Goal: Transaction & Acquisition: Purchase product/service

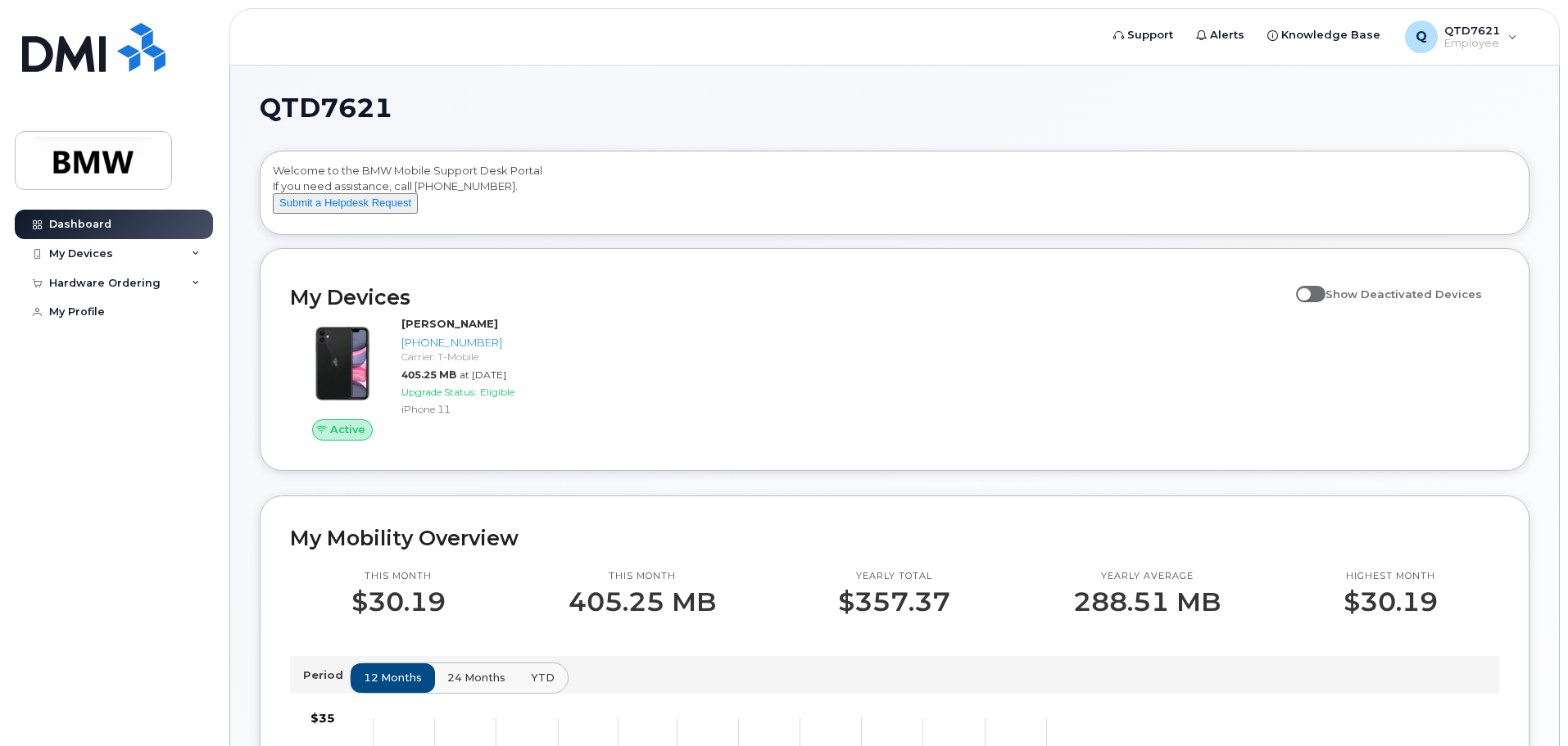
click at [1313, 302] on span at bounding box center [1311, 293] width 30 height 16
click at [1309, 292] on input "Show Deactivated Devices" at bounding box center [1303, 285] width 13 height 13
click at [1326, 302] on span at bounding box center [1311, 293] width 30 height 16
click at [1309, 292] on input "Show Deactivated Devices" at bounding box center [1303, 285] width 13 height 13
checkbox input "false"
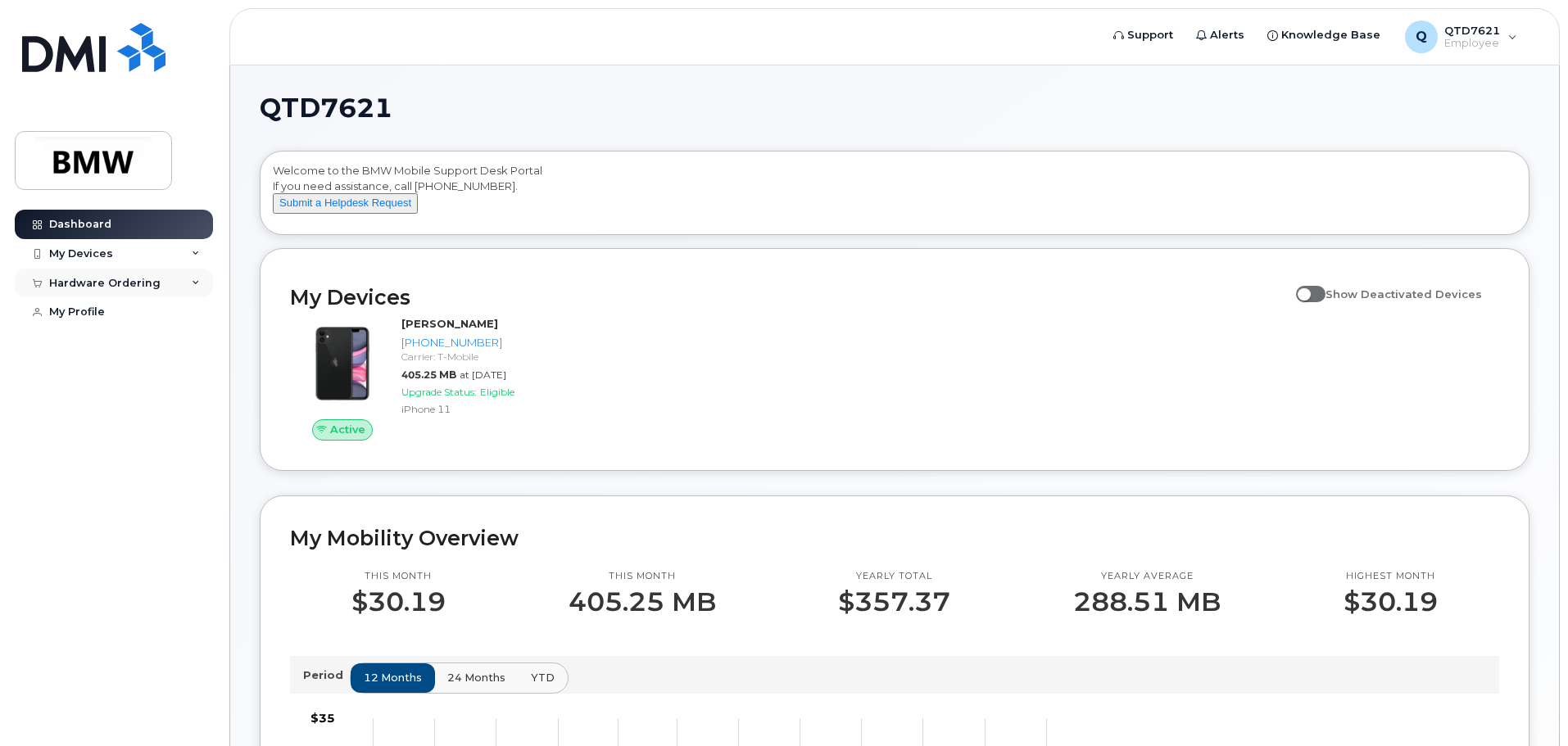
click at [198, 279] on icon at bounding box center [196, 283] width 8 height 8
click at [107, 315] on div "New Order" at bounding box center [88, 312] width 62 height 14
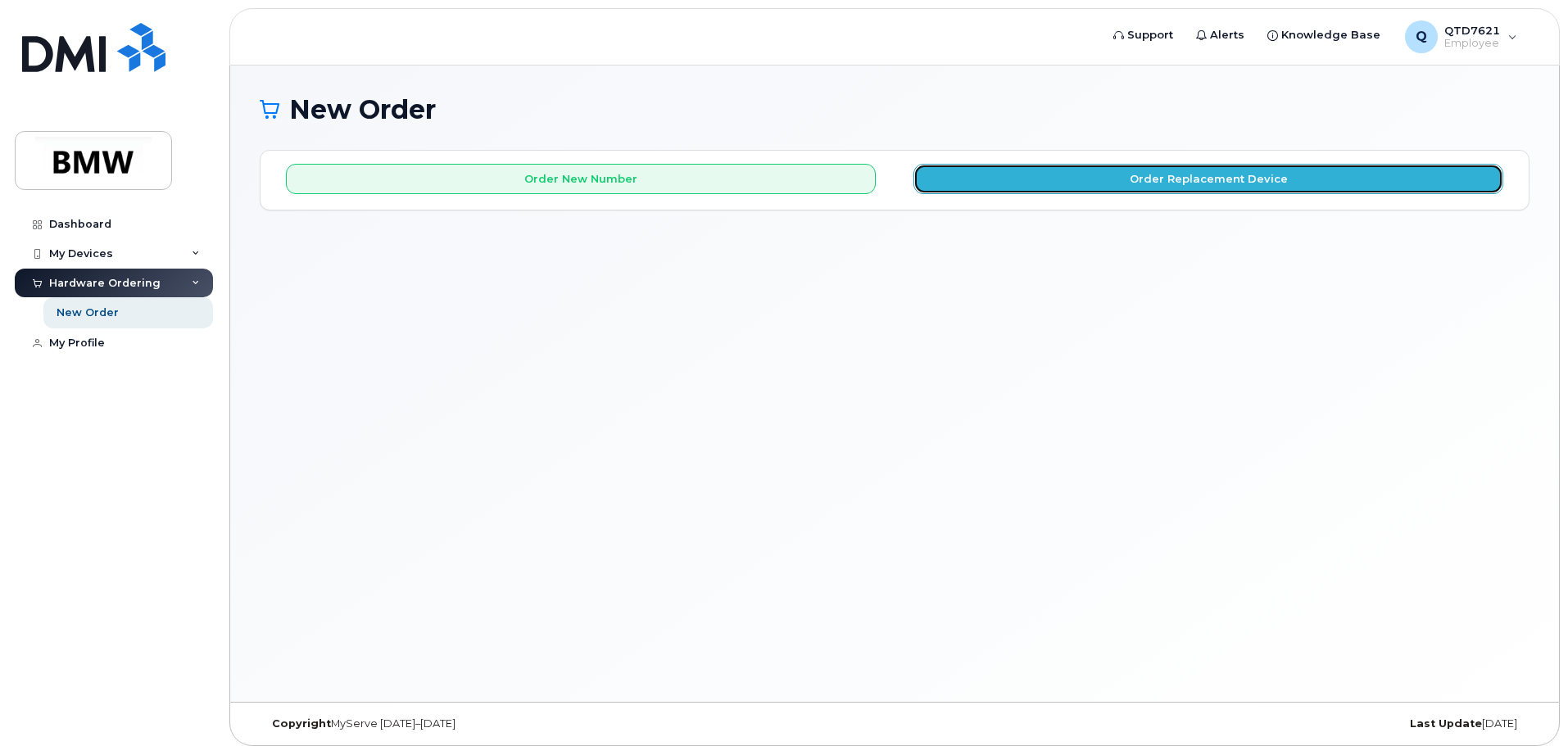
click at [1052, 172] on button "Order Replacement Device" at bounding box center [1208, 179] width 590 height 30
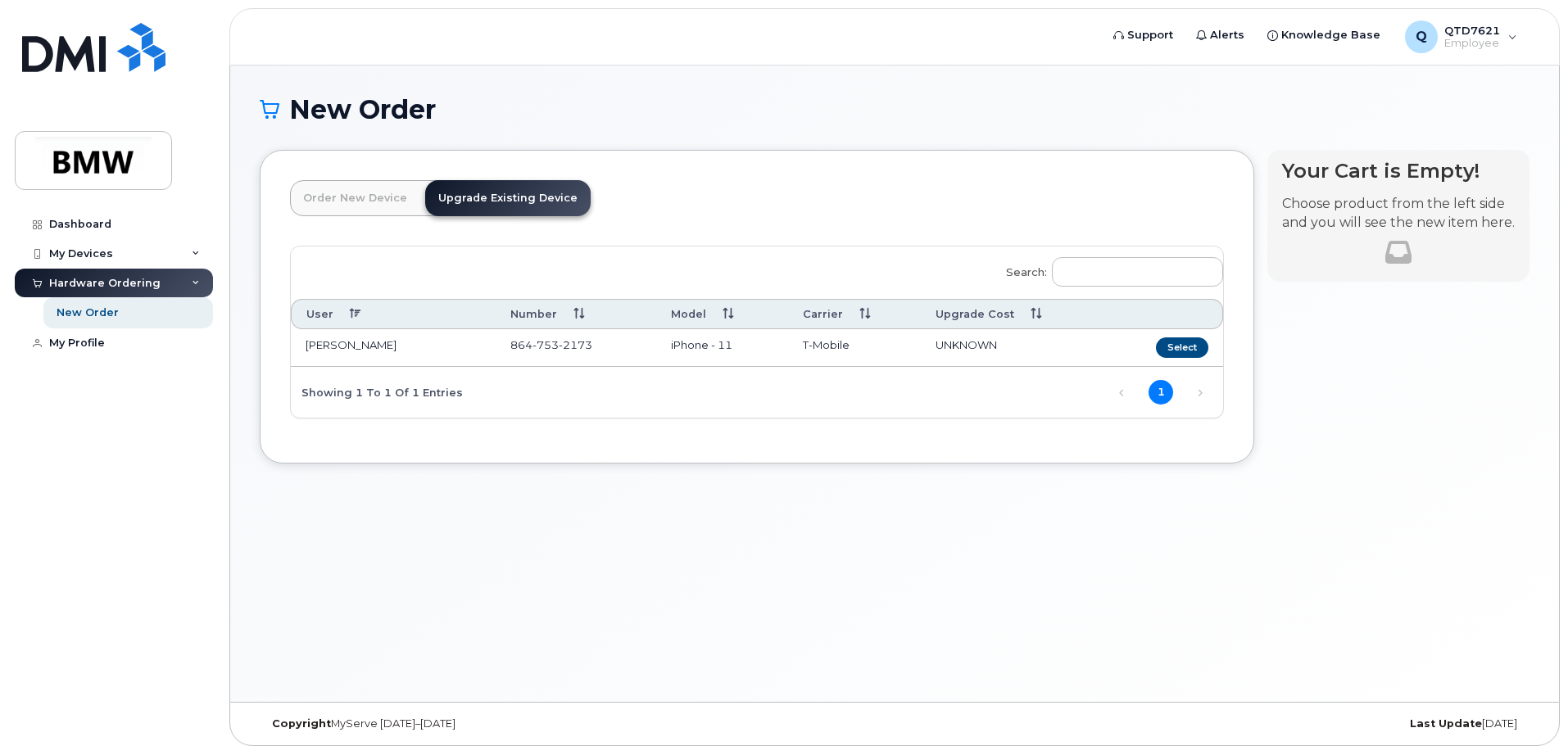
click at [353, 190] on link "Order New Device" at bounding box center [355, 198] width 130 height 36
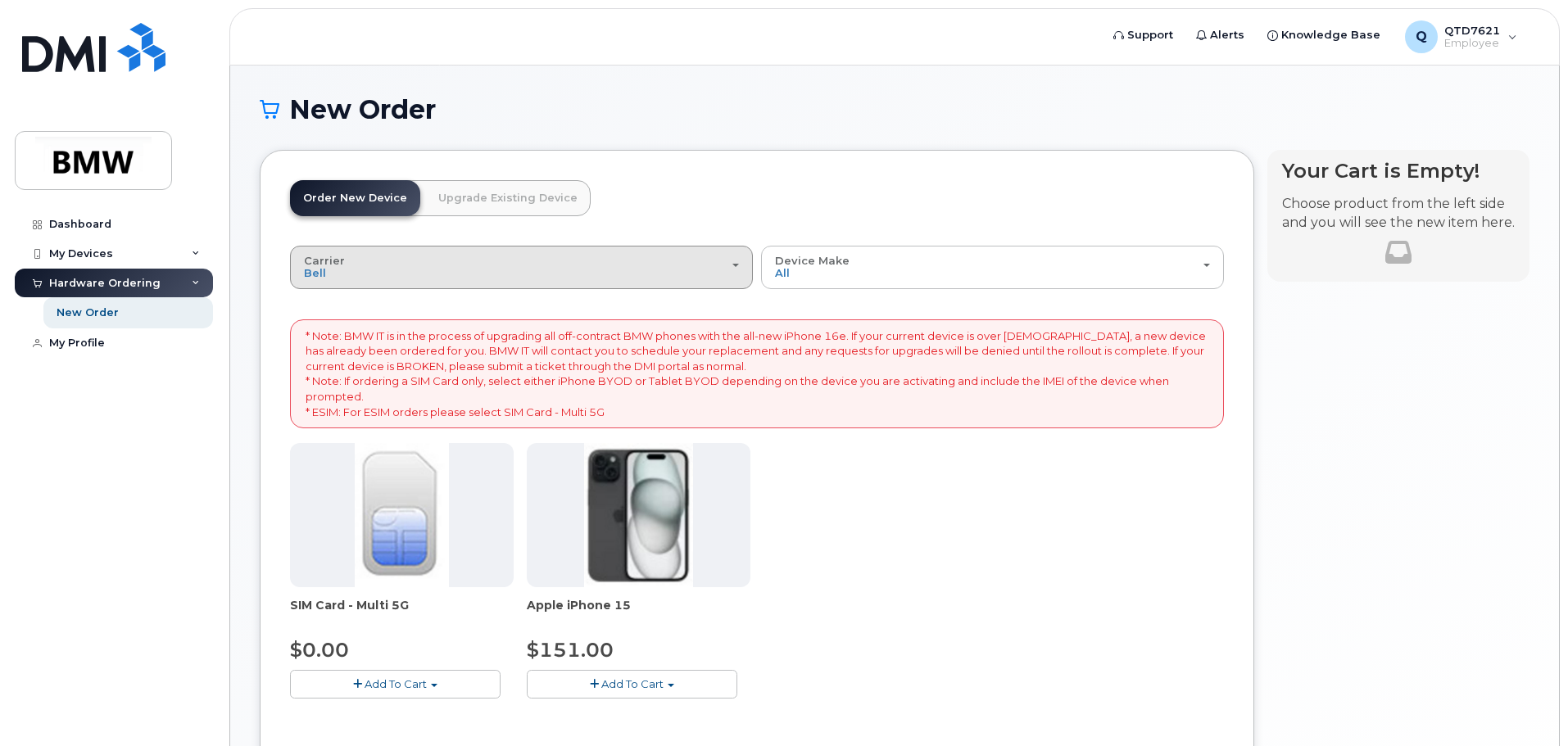
click at [712, 252] on button "Carrier Bell T-Mobile" at bounding box center [521, 266] width 463 height 43
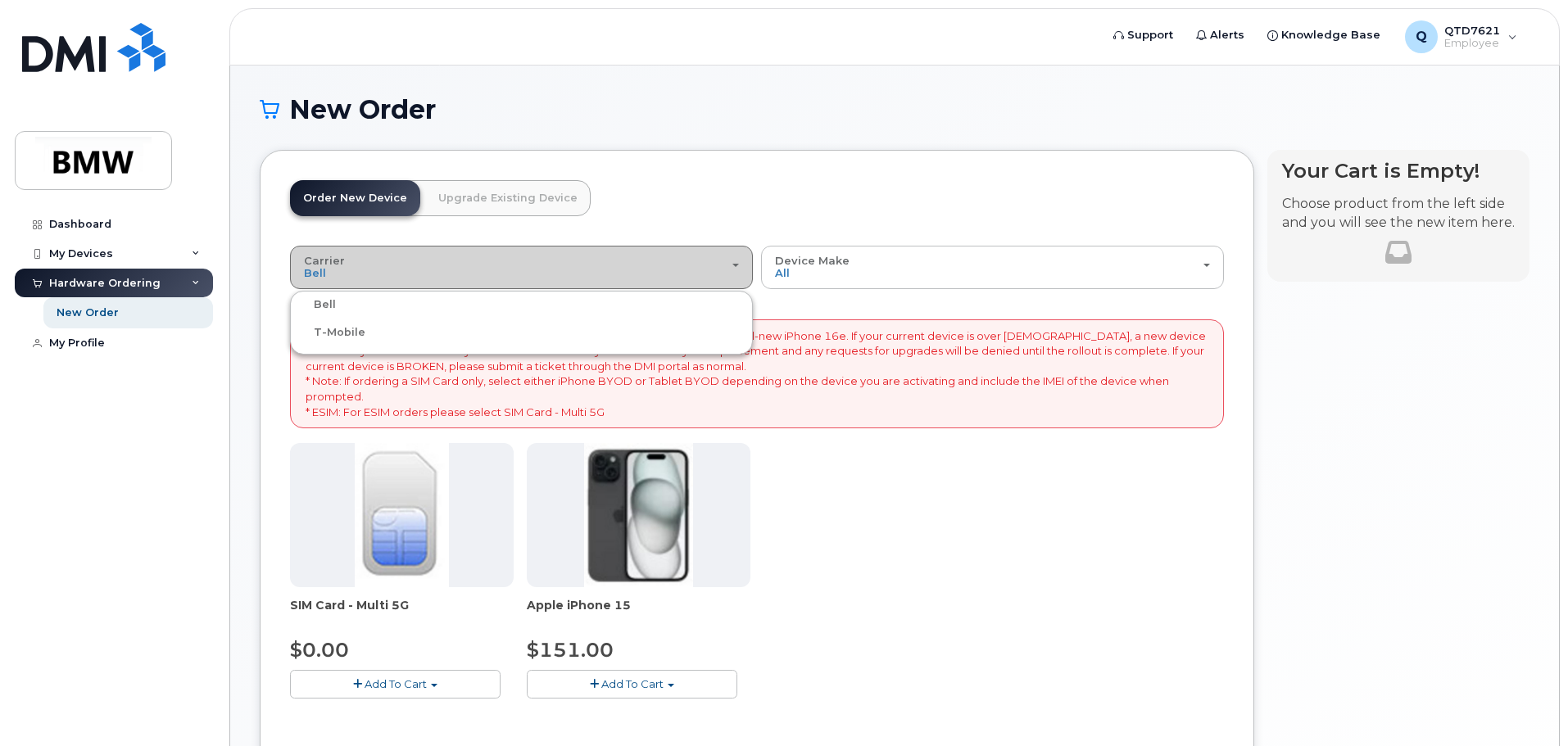
click at [712, 252] on button "Carrier Bell T-Mobile" at bounding box center [521, 266] width 463 height 43
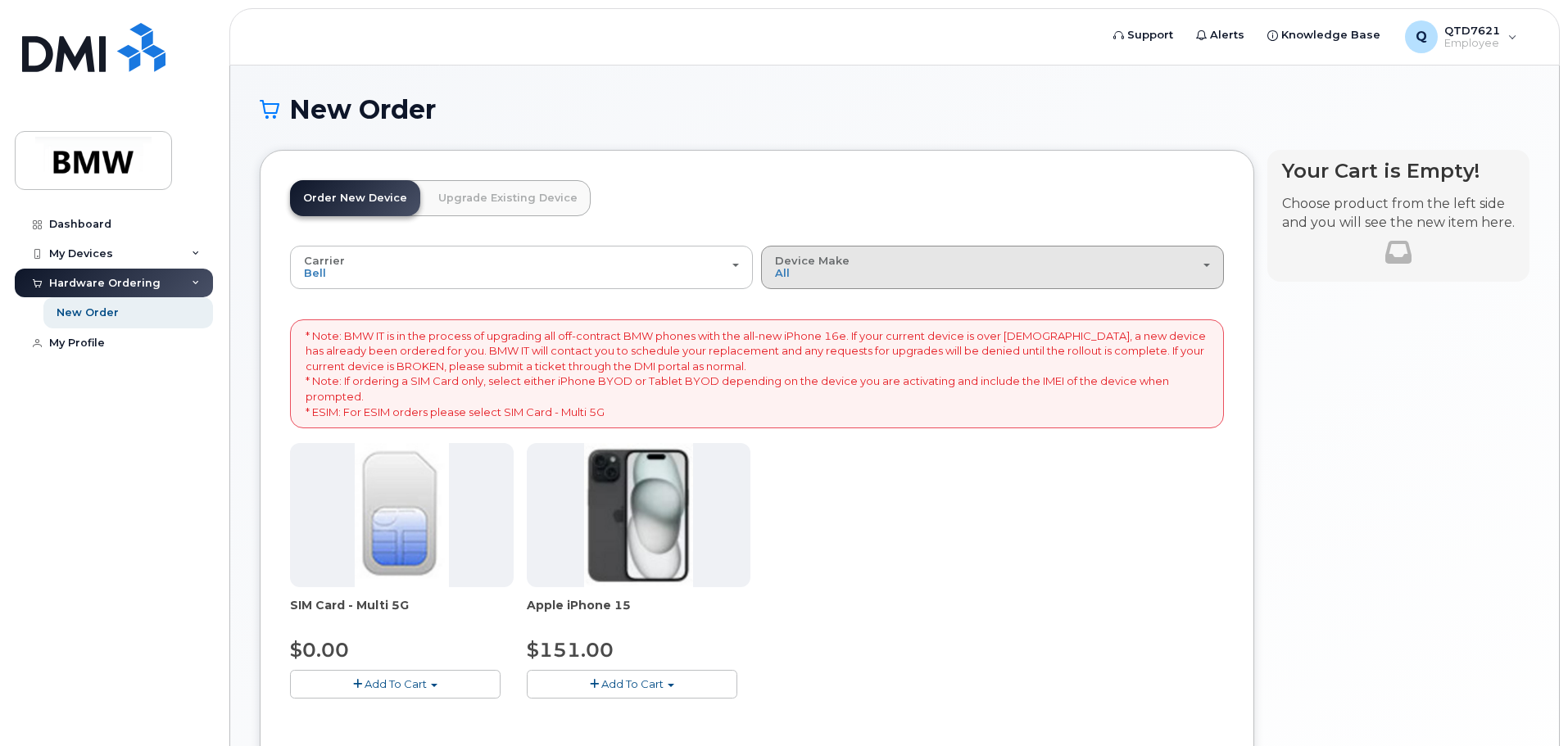
click at [956, 275] on div "Device Make All iPhone" at bounding box center [993, 267] width 435 height 25
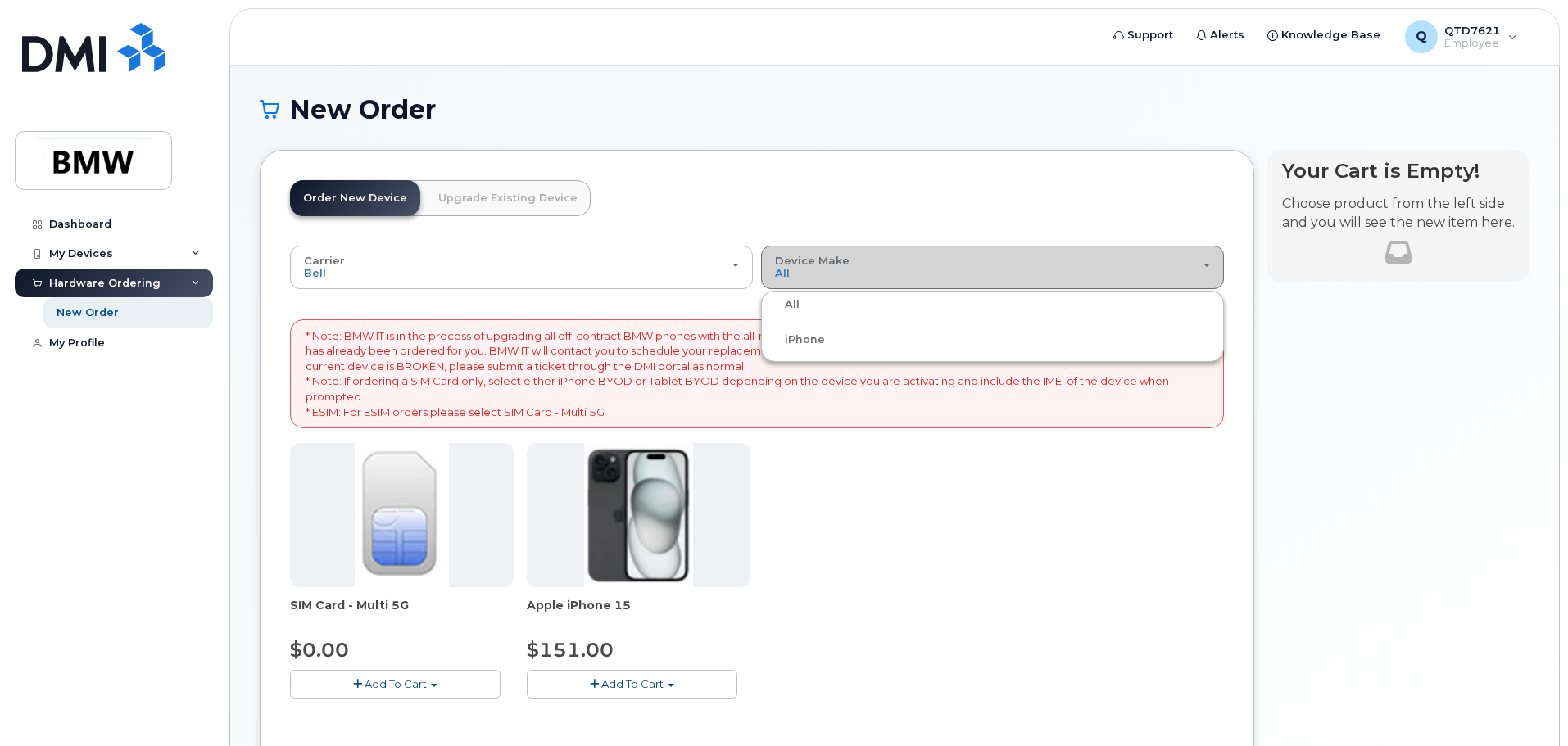
click at [951, 263] on div "Device Make All iPhone" at bounding box center [993, 267] width 435 height 25
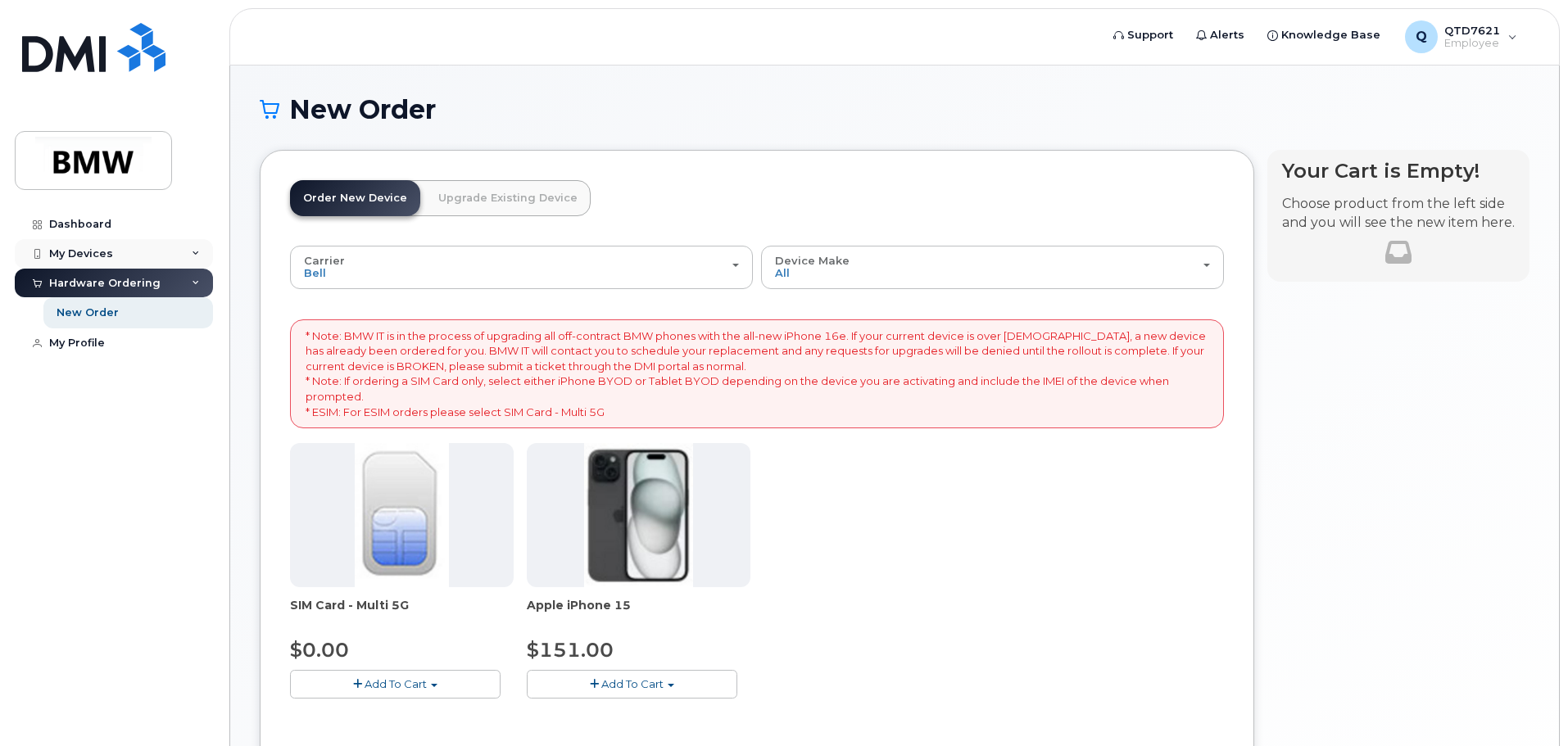
click at [138, 251] on div "My Devices" at bounding box center [113, 254] width 198 height 30
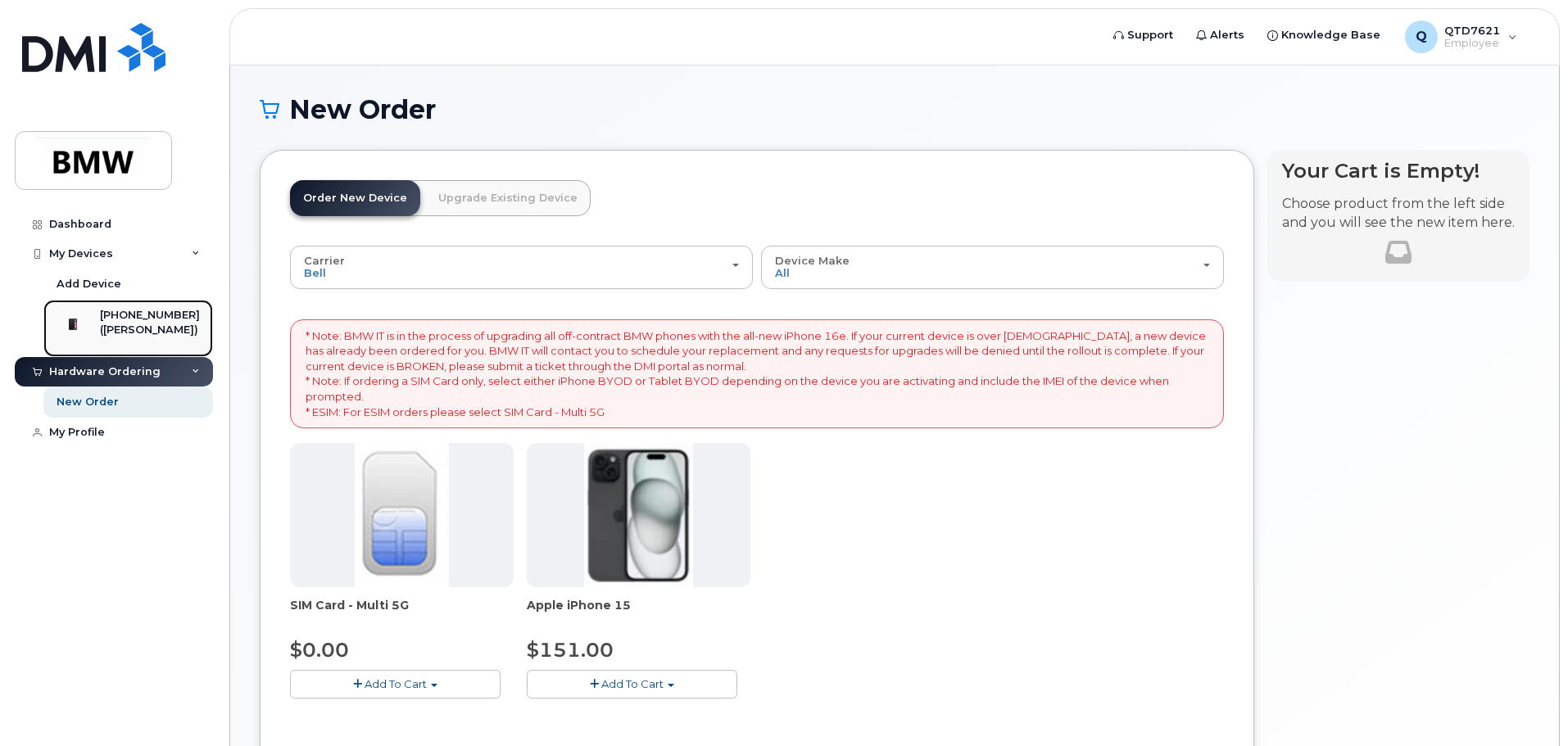
click at [157, 319] on div "[PHONE_NUMBER]" at bounding box center [150, 314] width 100 height 14
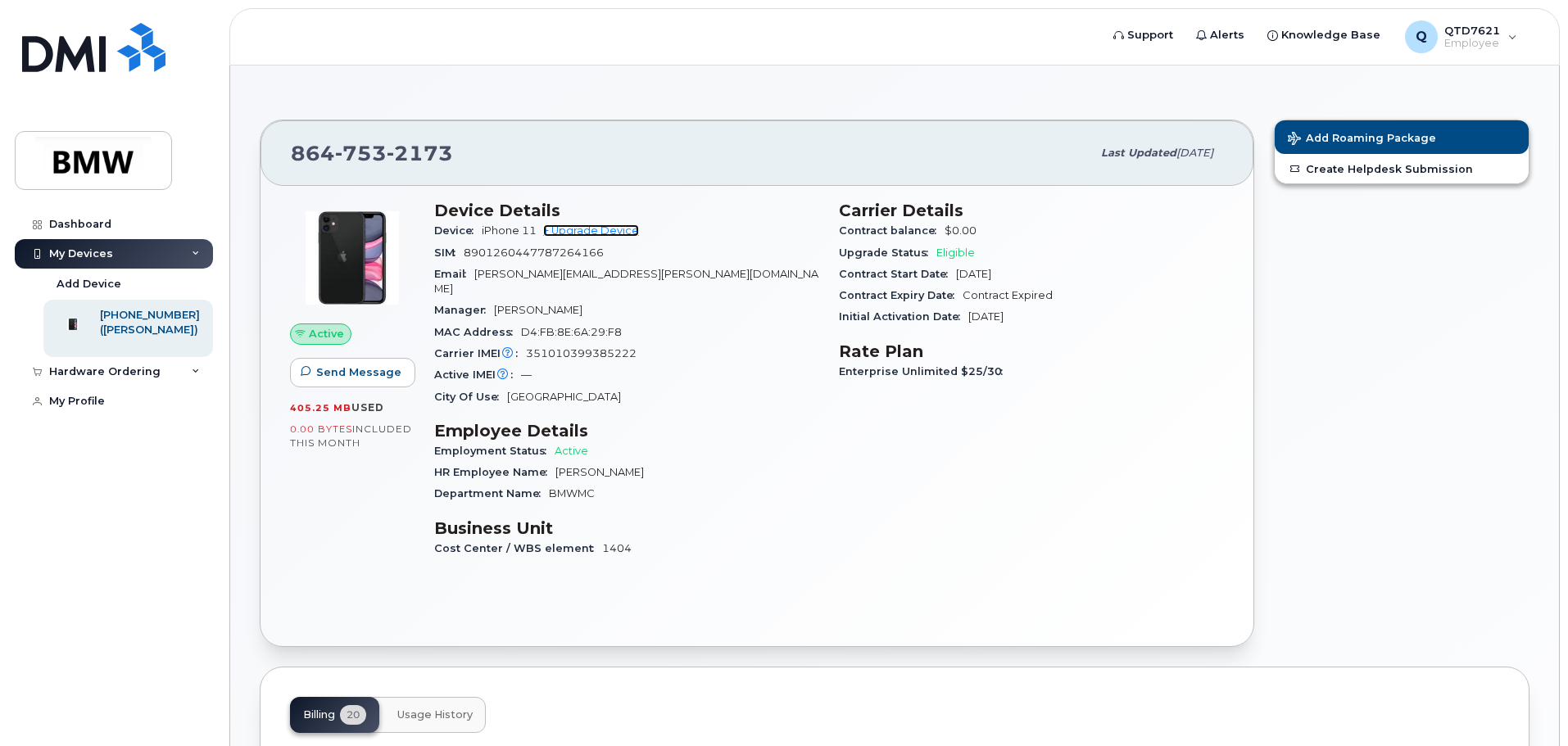
click at [599, 234] on link "+ Upgrade Device" at bounding box center [591, 230] width 96 height 13
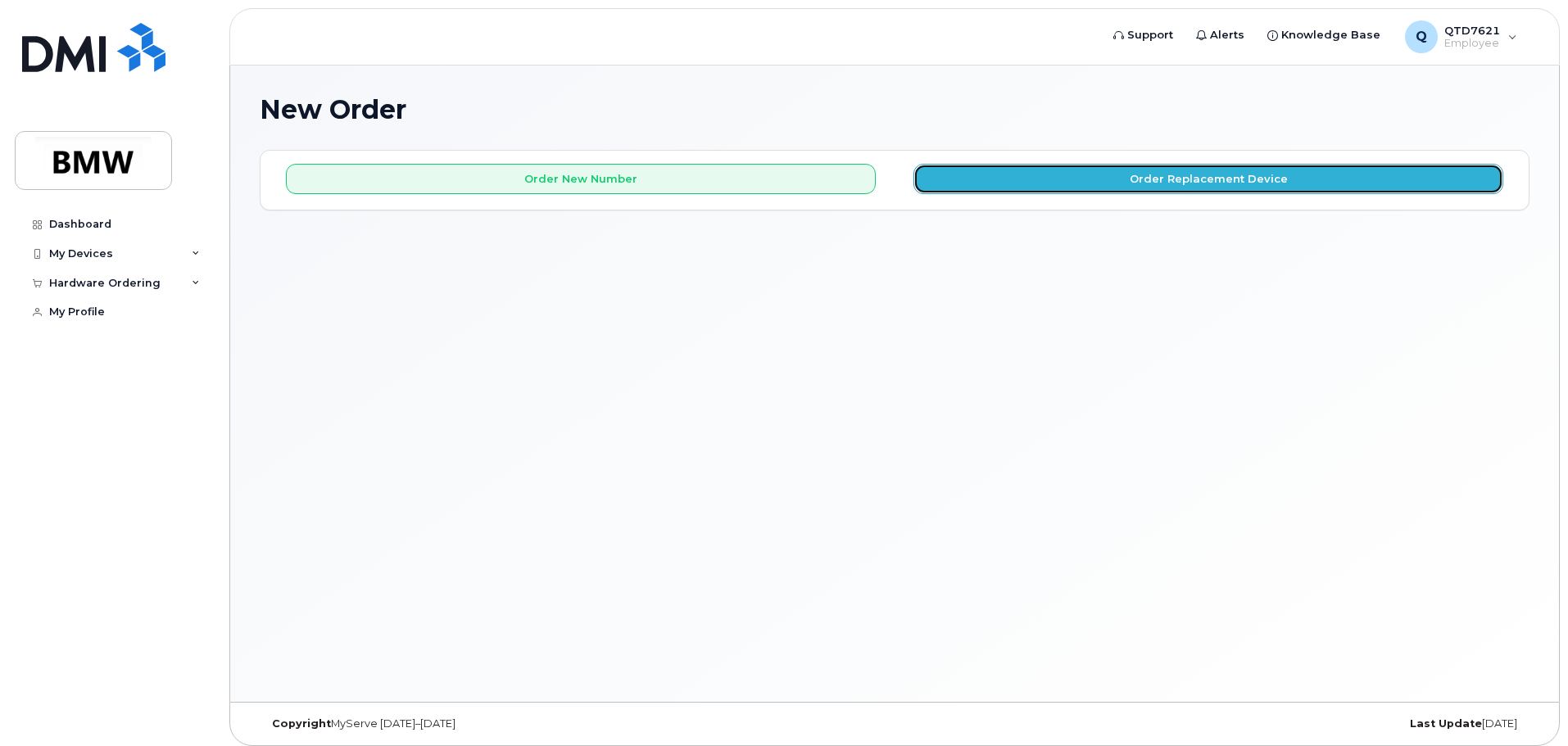
click at [987, 187] on button "Order Replacement Device" at bounding box center [1208, 179] width 590 height 30
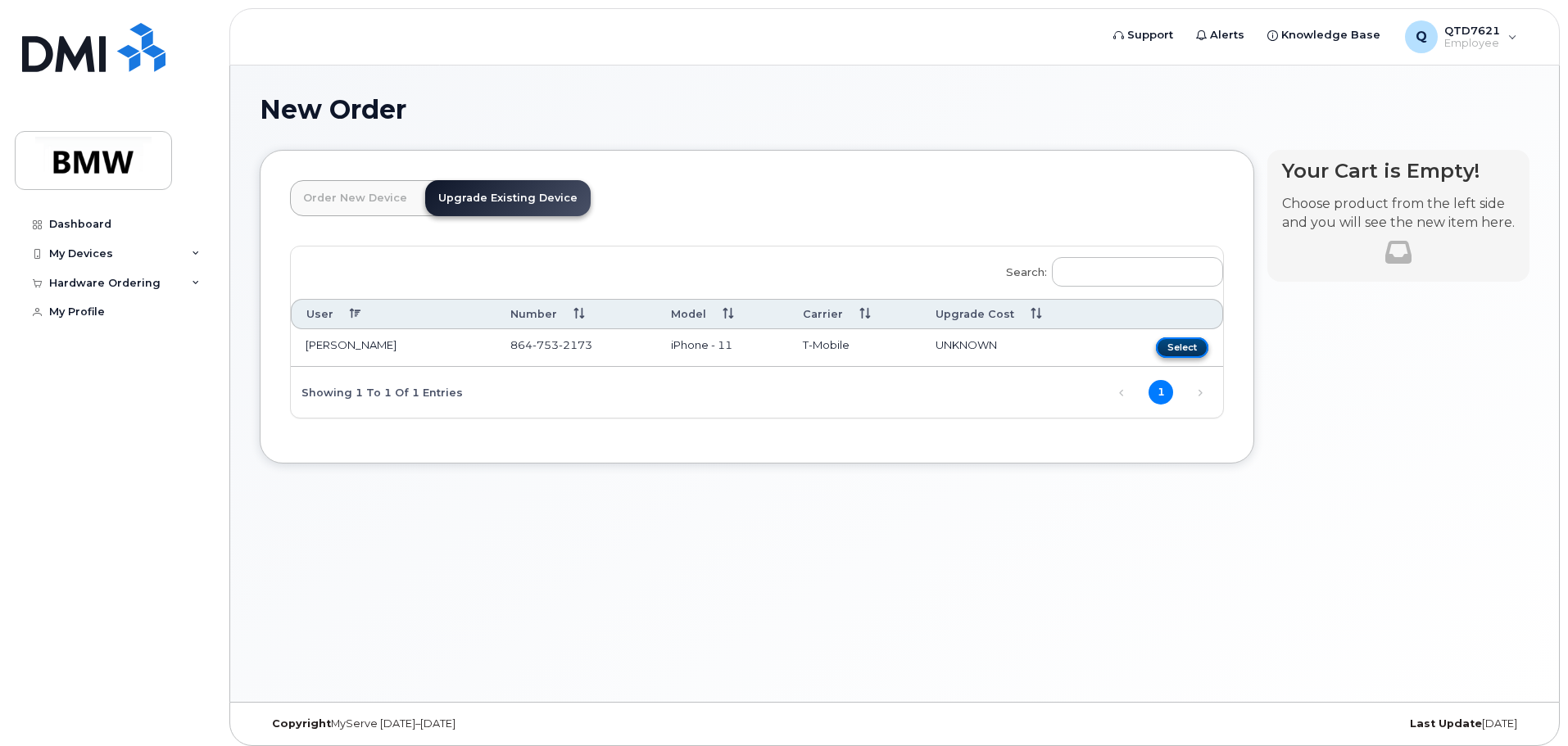
click at [1170, 345] on button "Select" at bounding box center [1183, 347] width 52 height 20
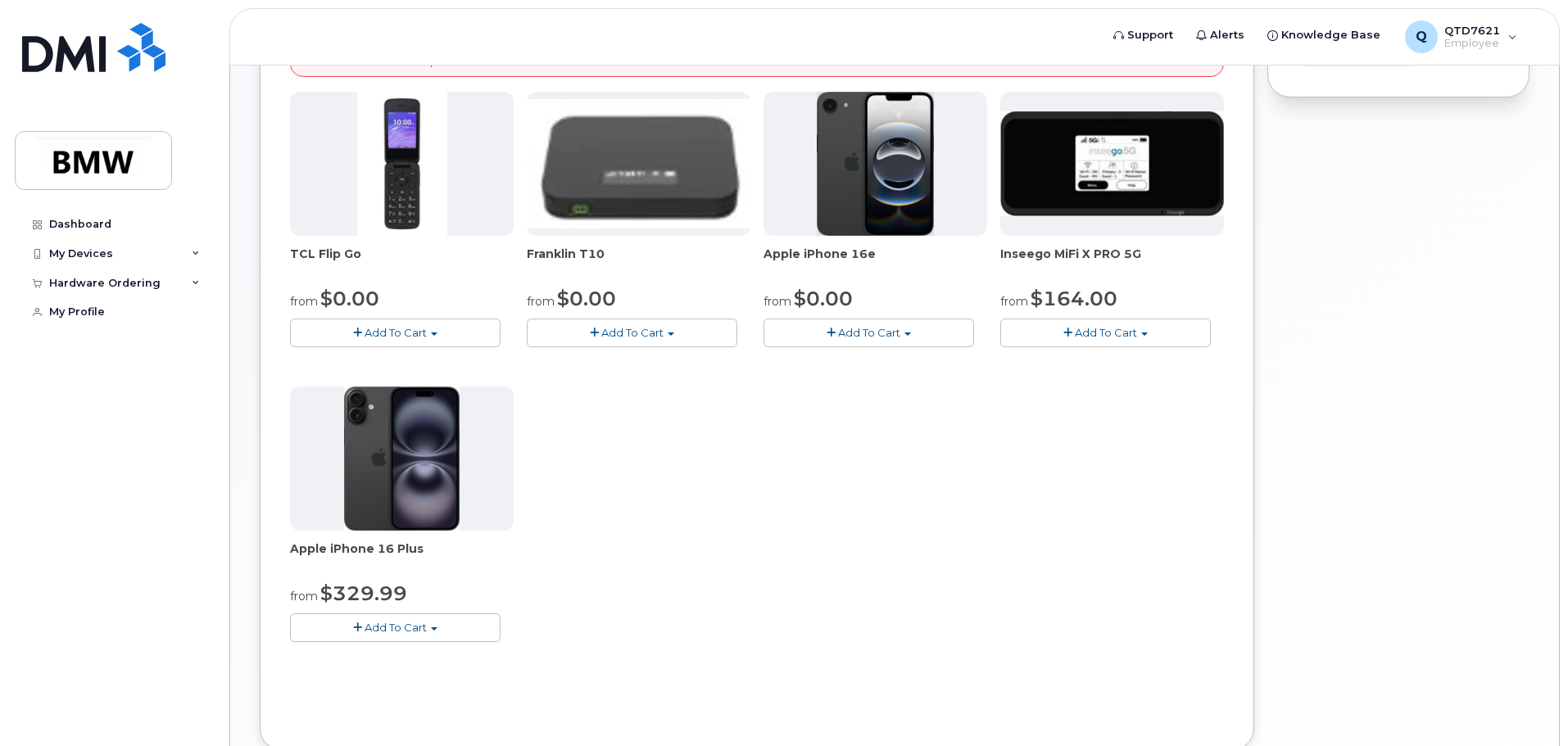
scroll to position [410, 0]
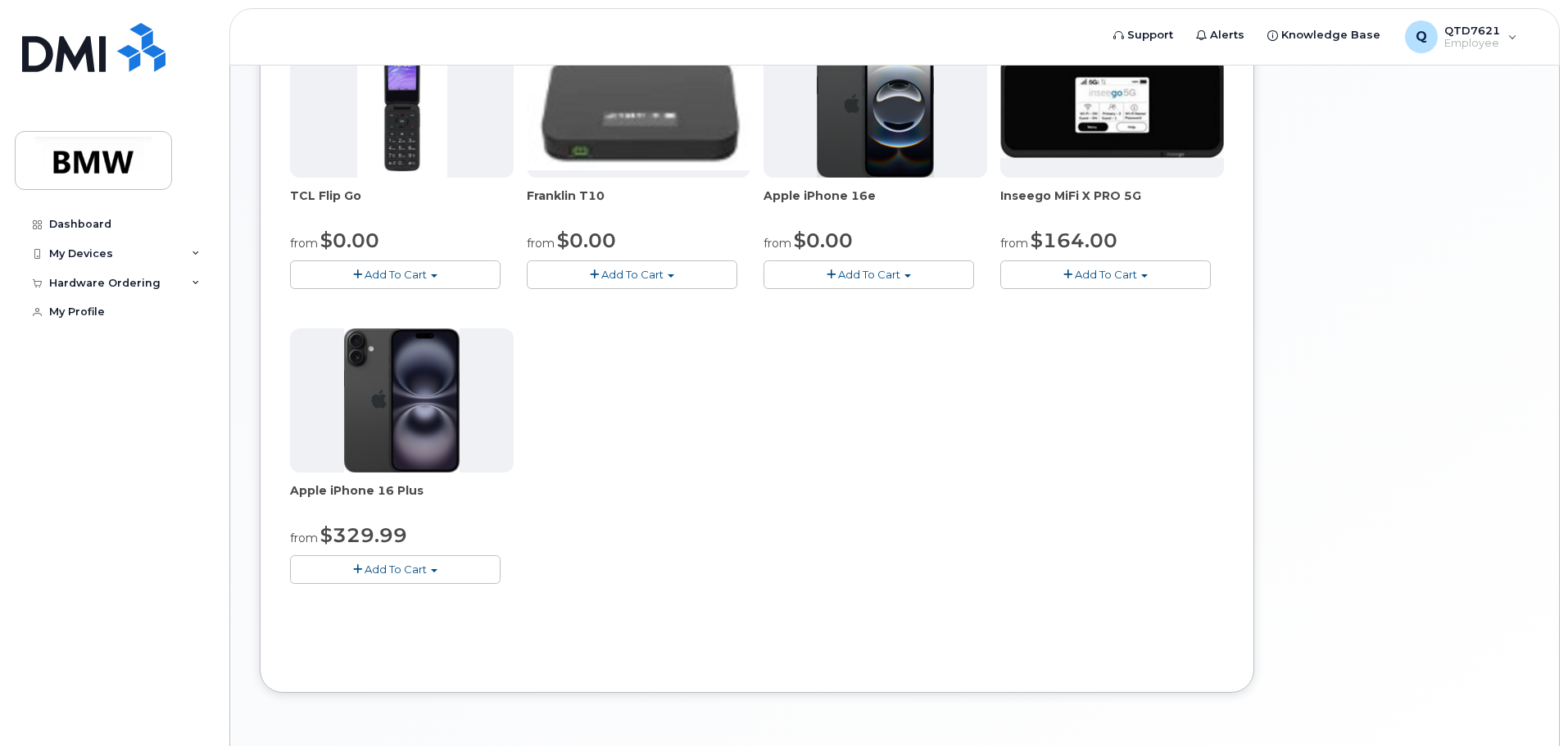
click at [434, 569] on span "button" at bounding box center [434, 571] width 7 height 3
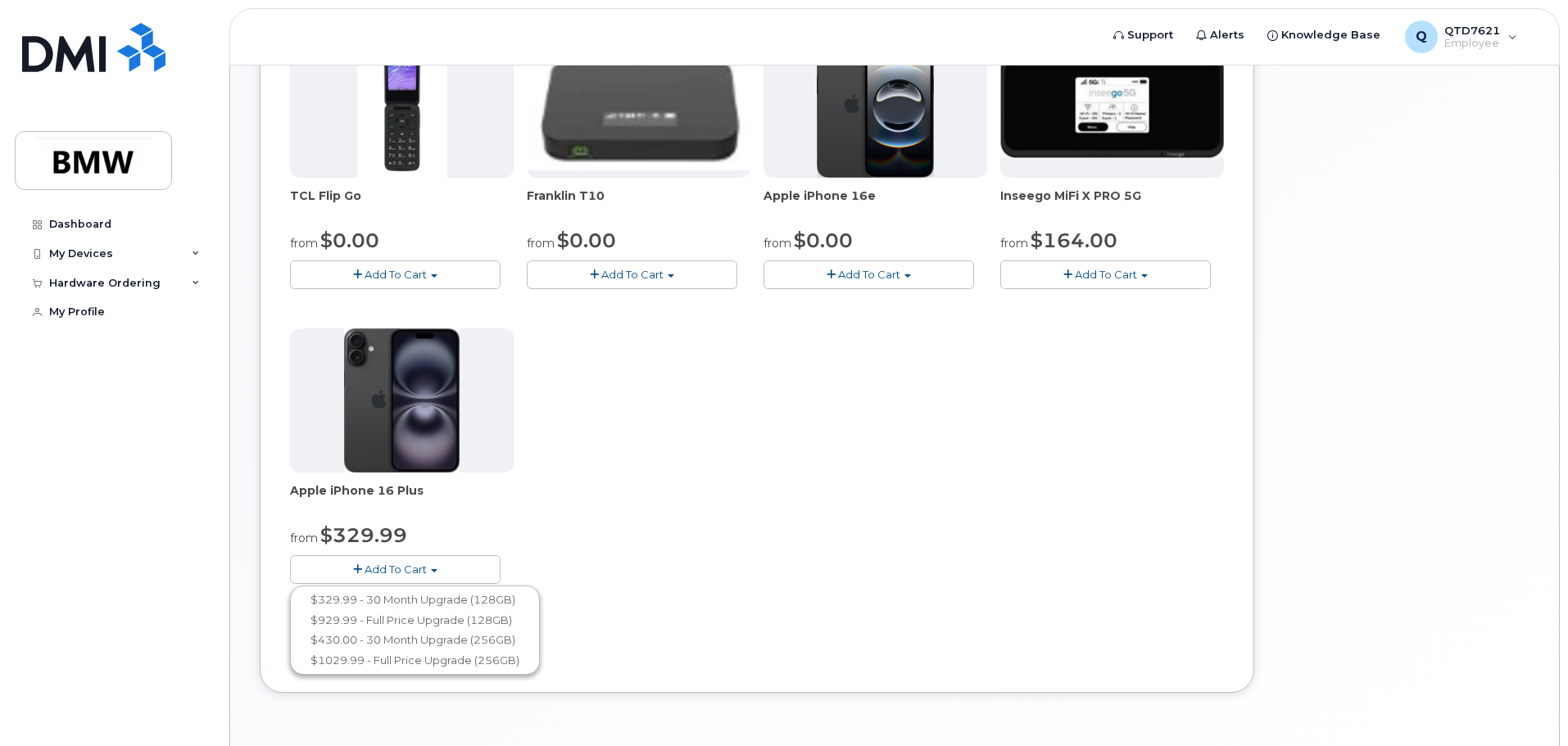
click at [434, 569] on span "button" at bounding box center [434, 571] width 7 height 3
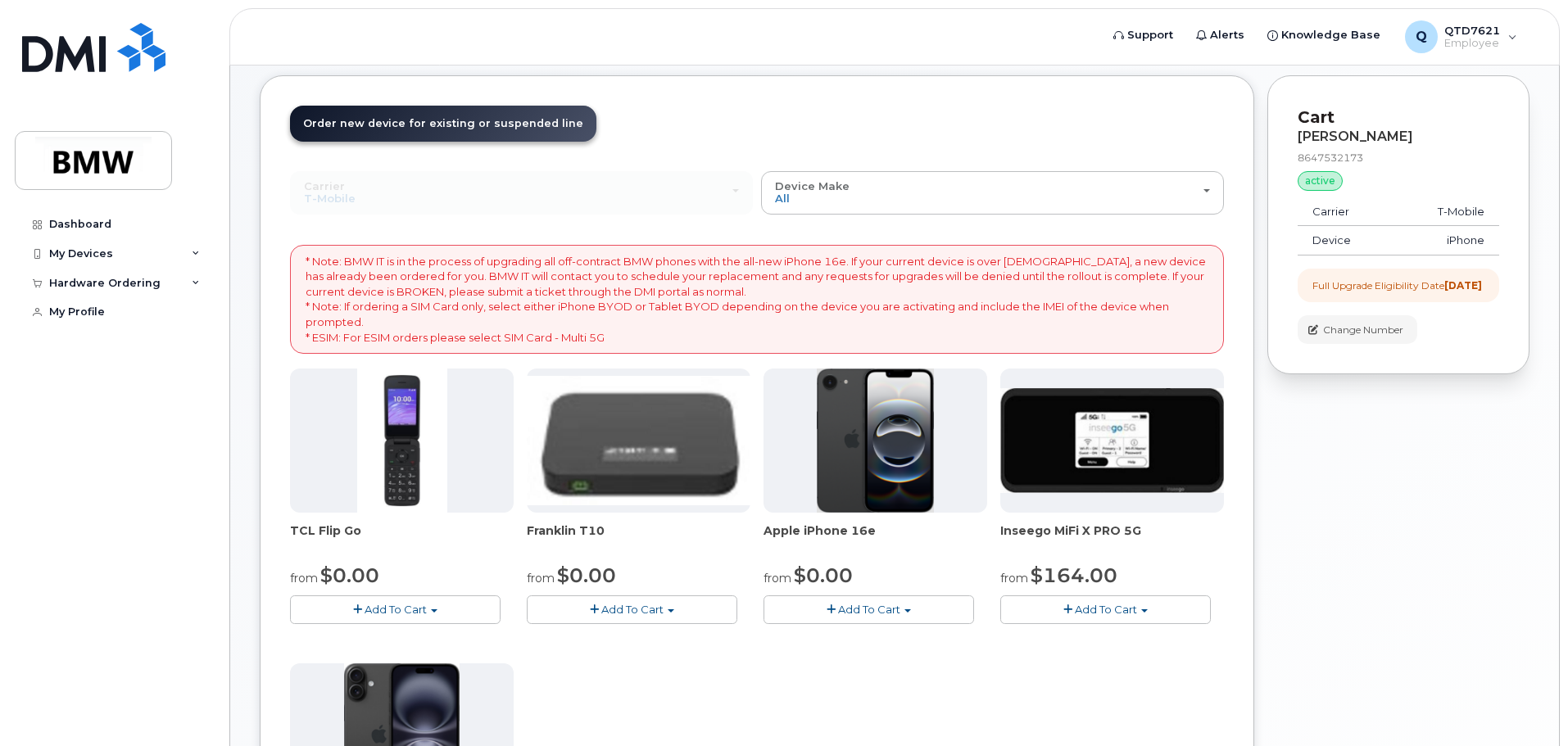
scroll to position [0, 0]
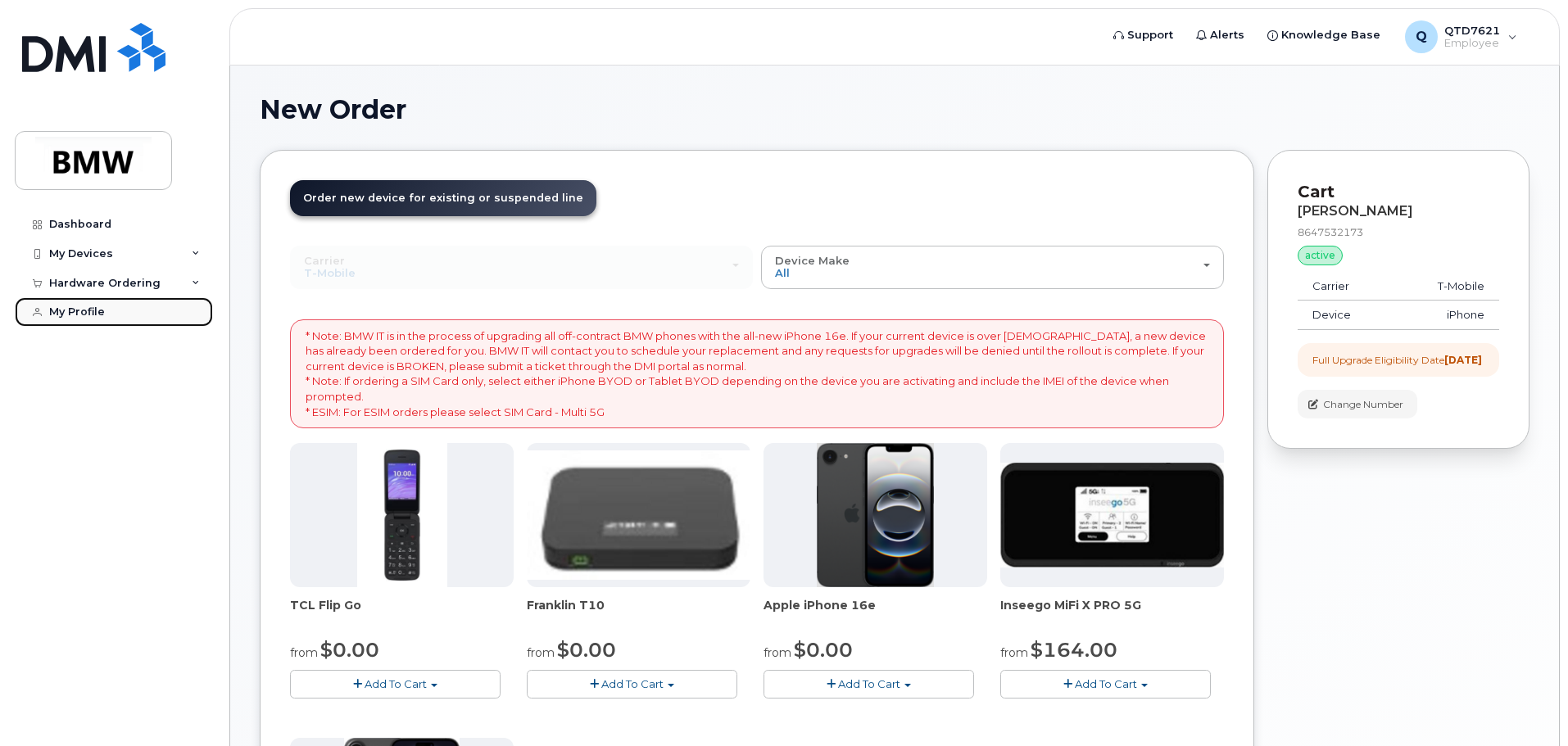
click at [88, 303] on link "My Profile" at bounding box center [113, 312] width 198 height 30
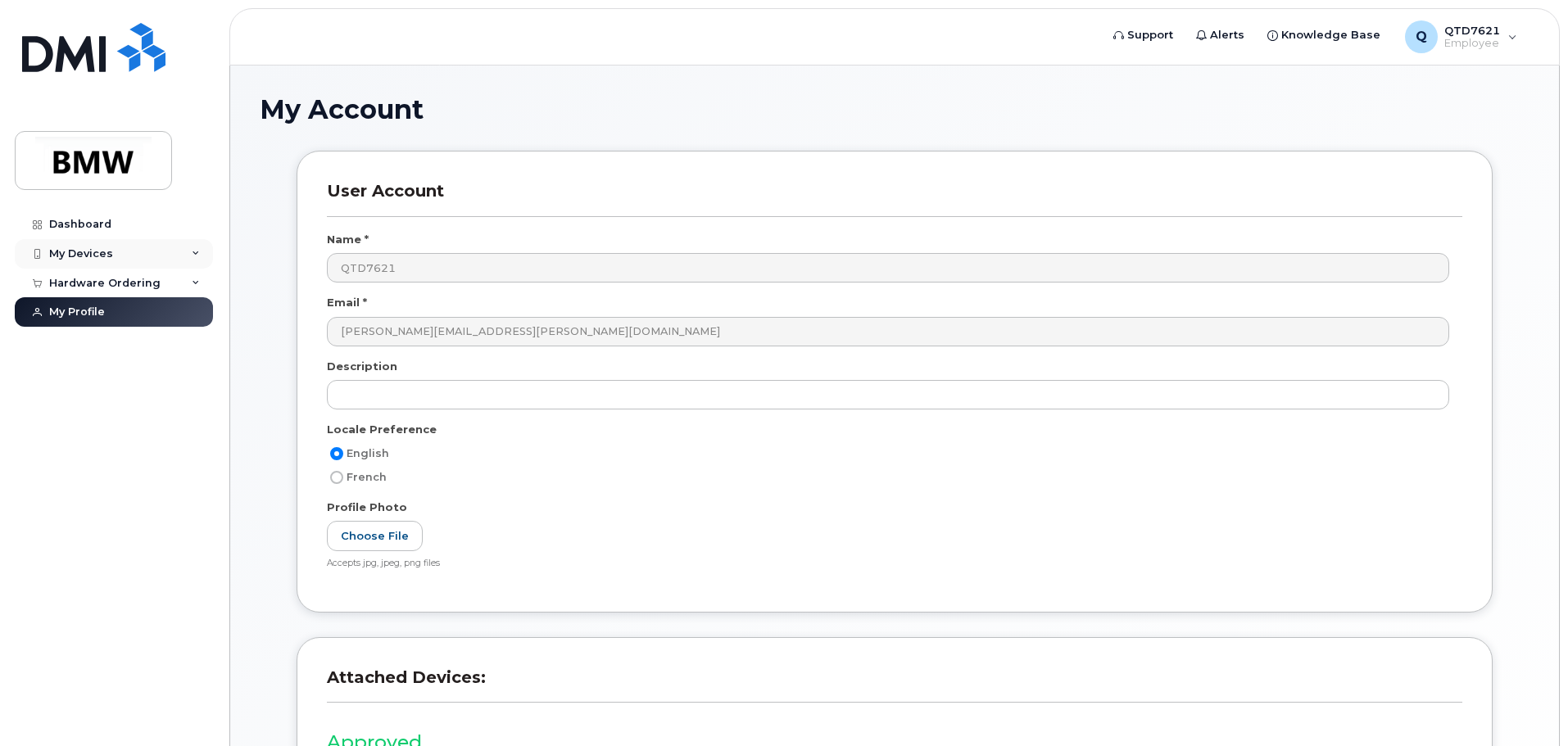
click at [110, 247] on div "My Devices" at bounding box center [81, 254] width 64 height 13
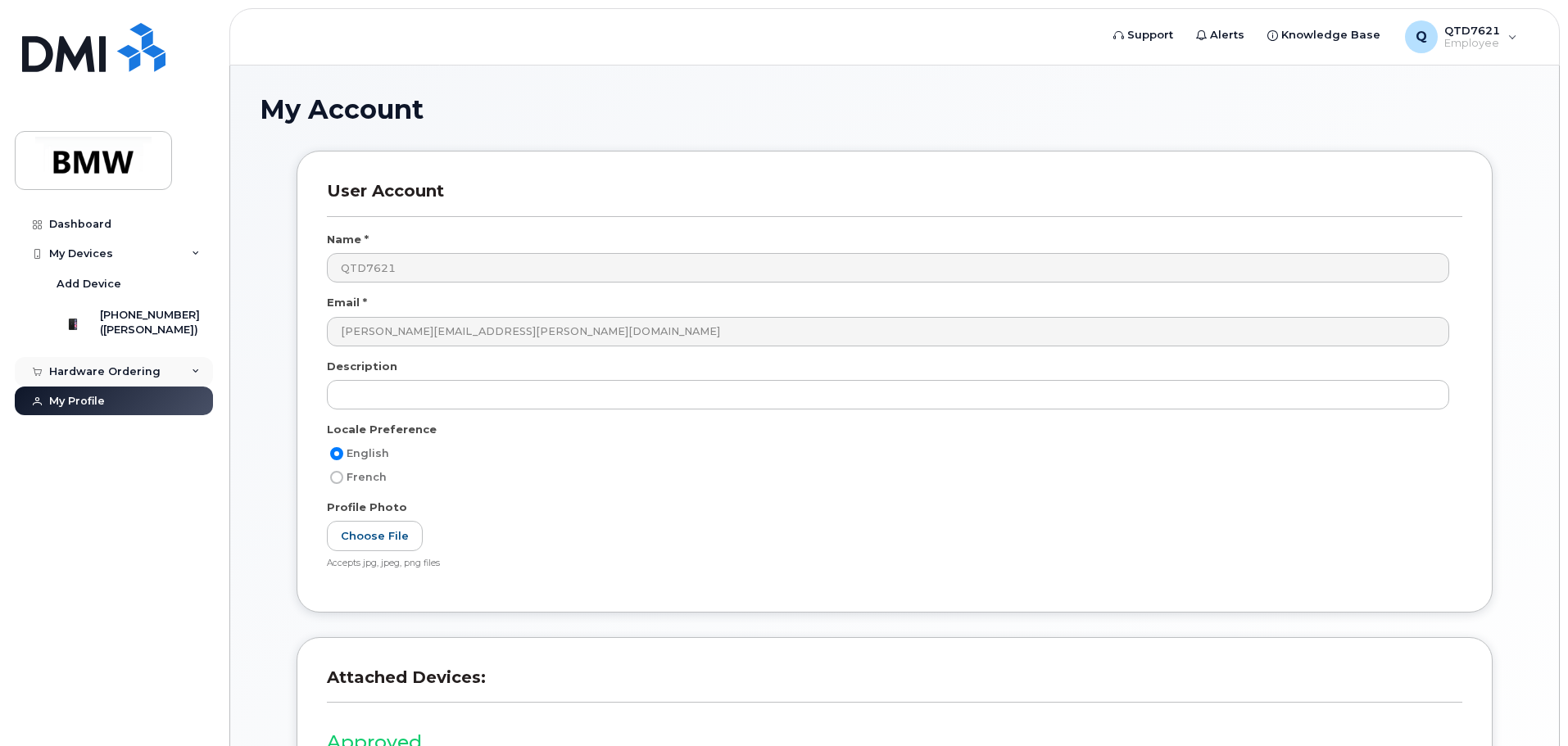
click at [154, 377] on div "Hardware Ordering" at bounding box center [105, 372] width 111 height 13
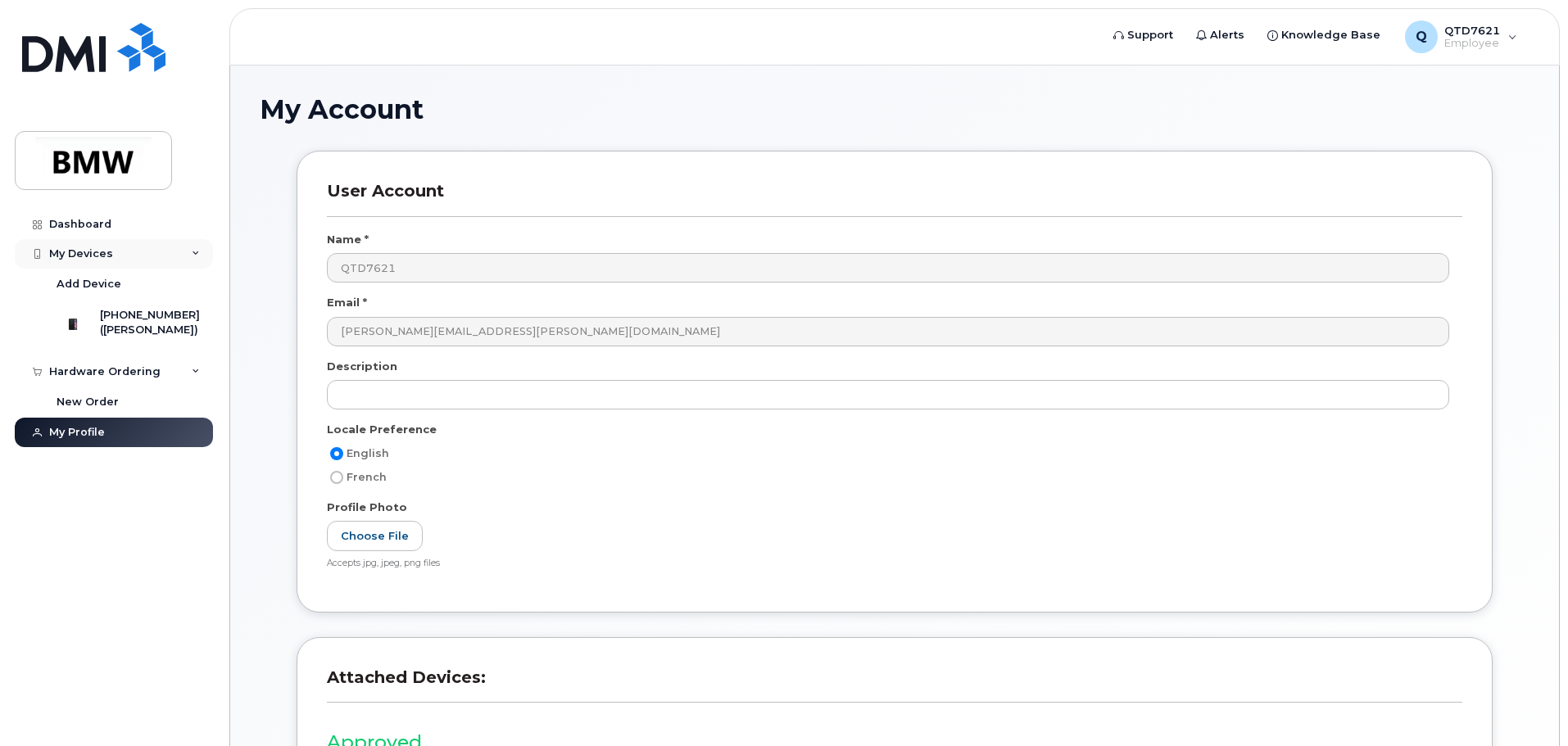
click at [127, 251] on div "My Devices" at bounding box center [113, 254] width 198 height 30
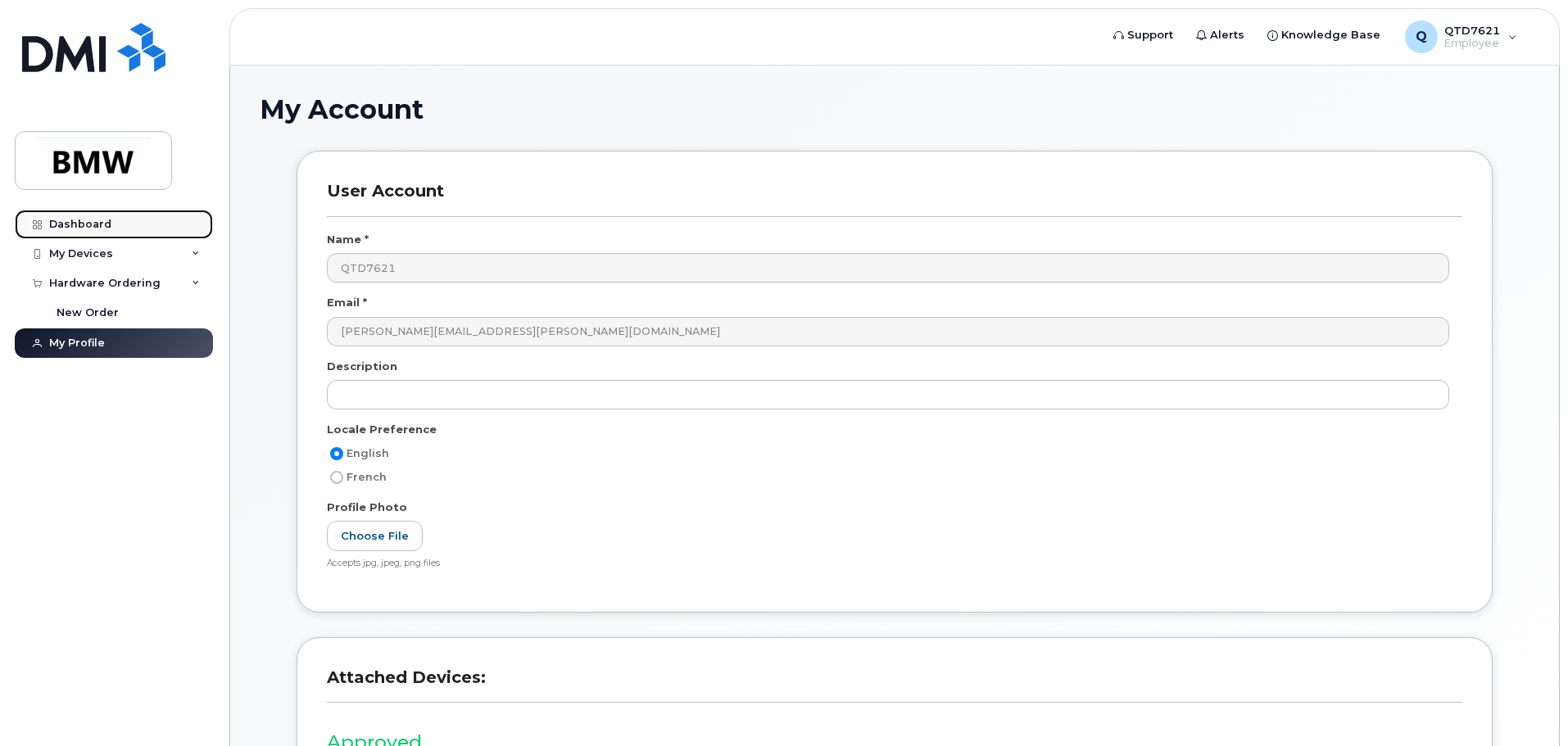
click at [104, 221] on div "Dashboard" at bounding box center [80, 224] width 62 height 13
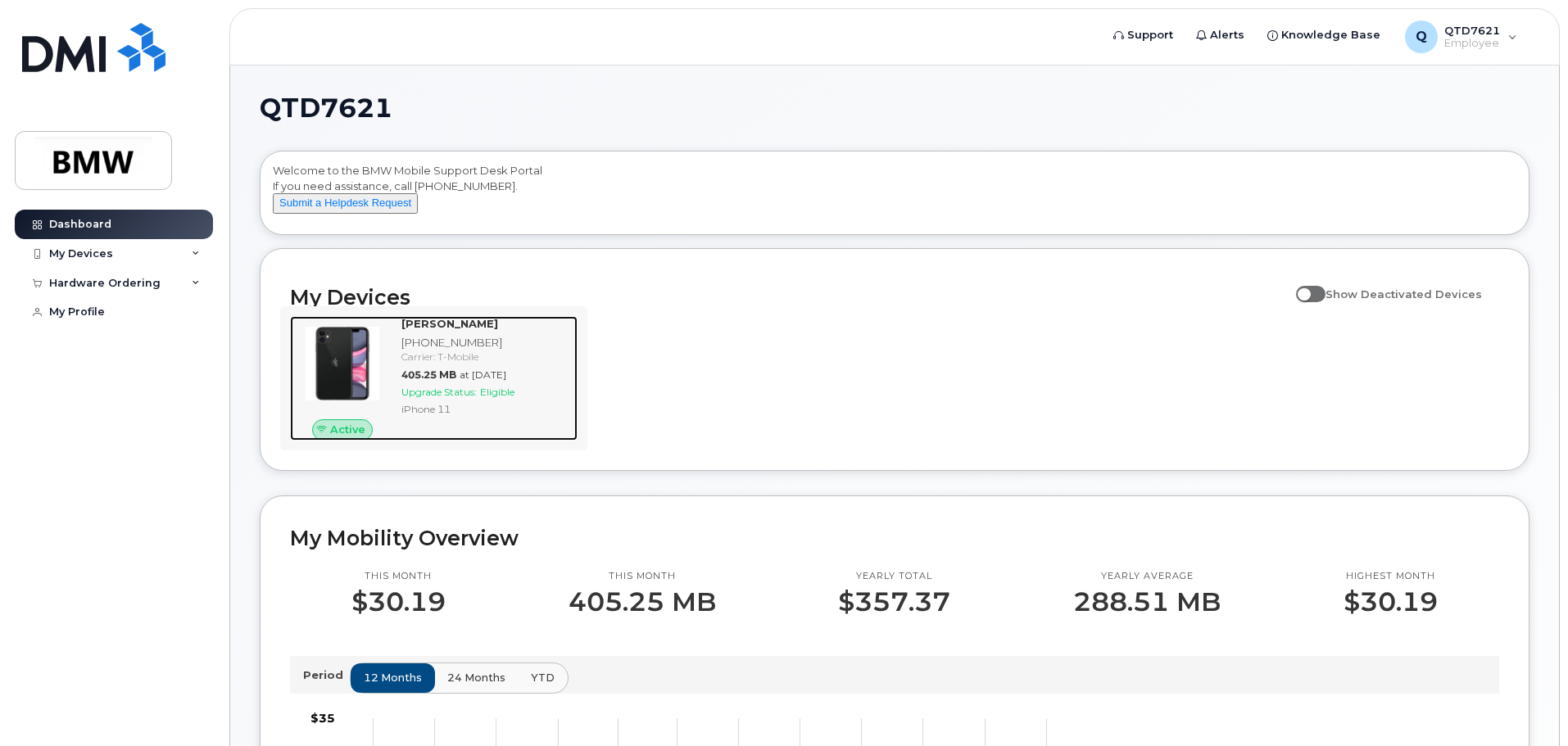
click at [452, 416] on div "iPhone 11" at bounding box center [486, 409] width 170 height 14
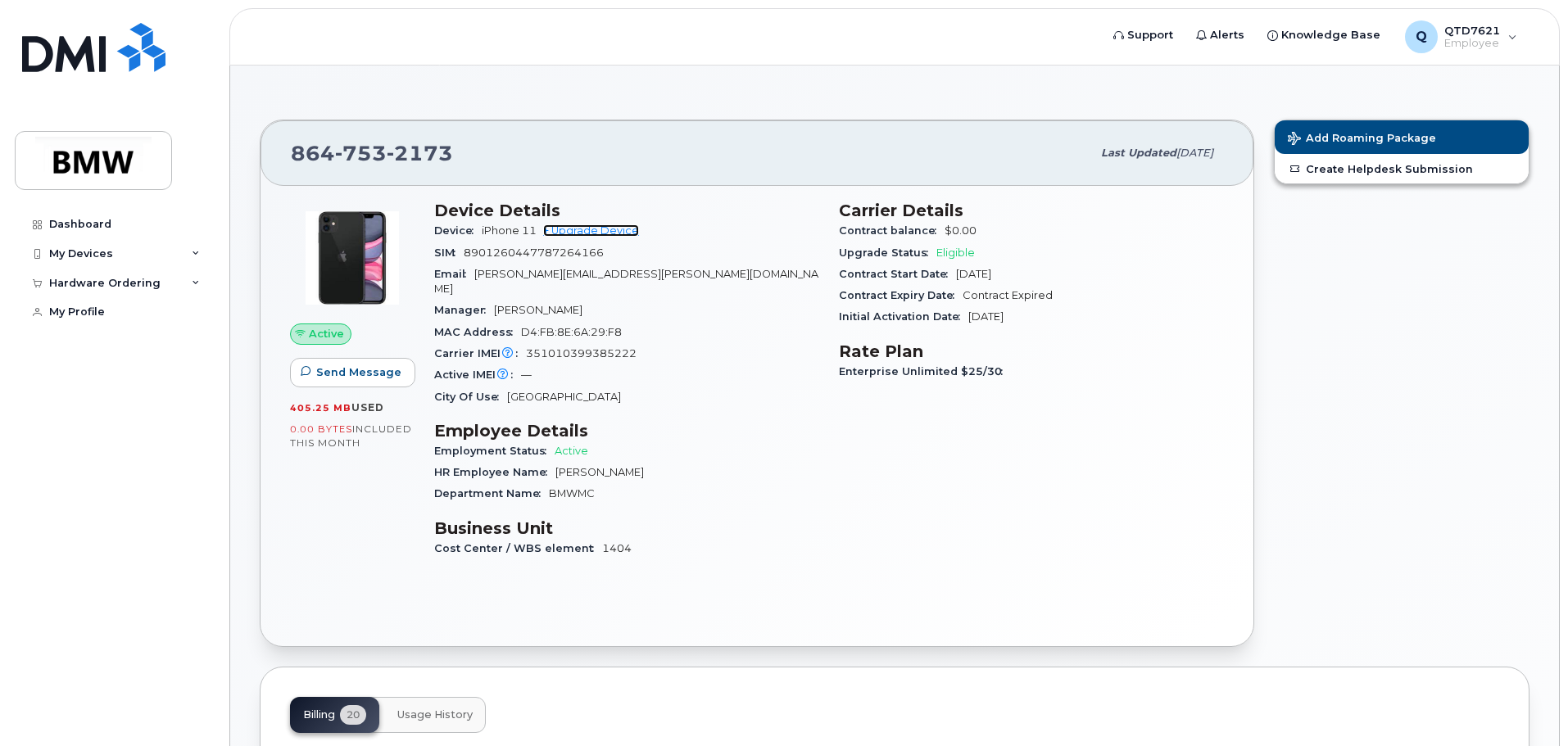
click at [582, 228] on link "+ Upgrade Device" at bounding box center [591, 230] width 96 height 13
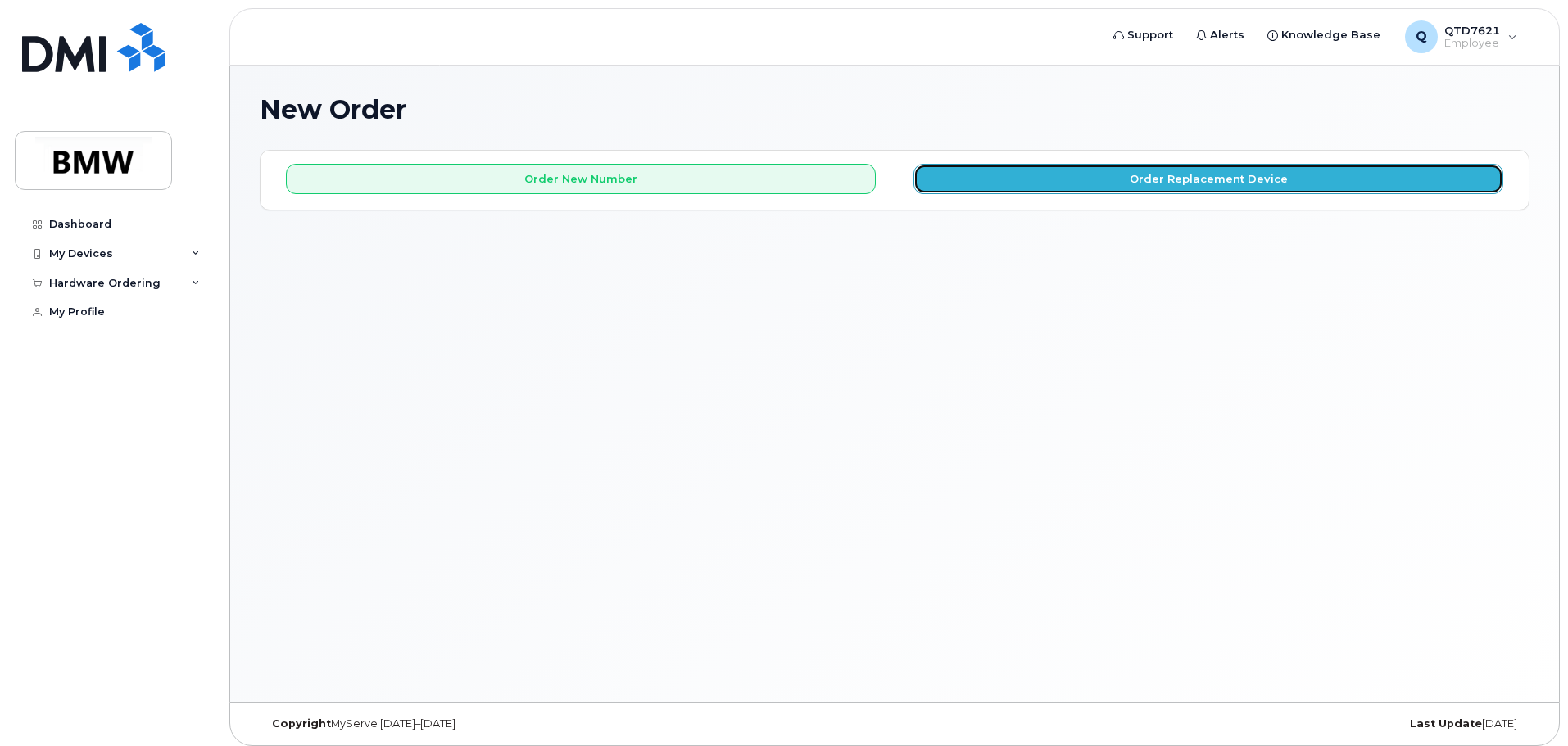
click at [1066, 184] on button "Order Replacement Device" at bounding box center [1208, 179] width 590 height 30
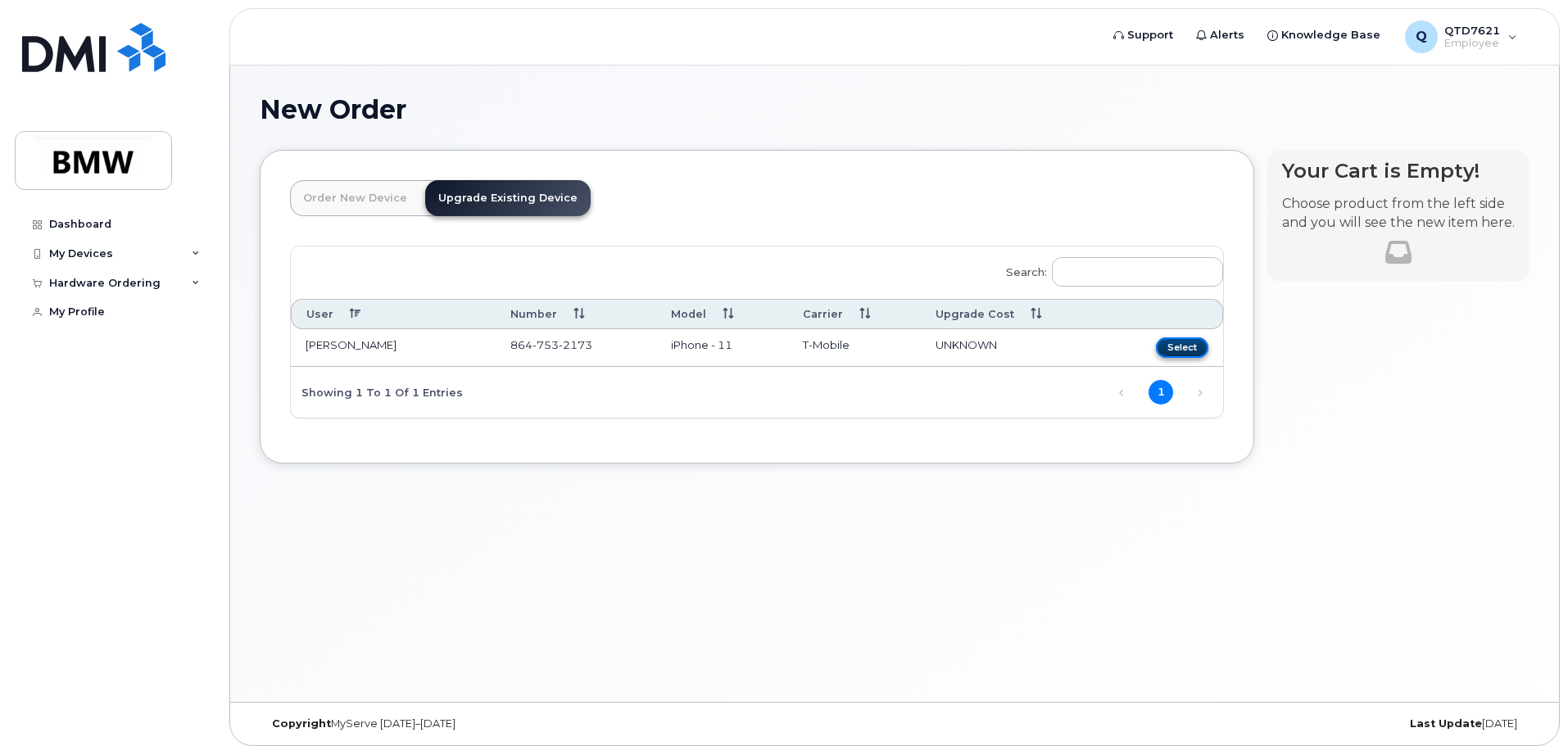
click at [1183, 349] on button "Select" at bounding box center [1183, 347] width 52 height 20
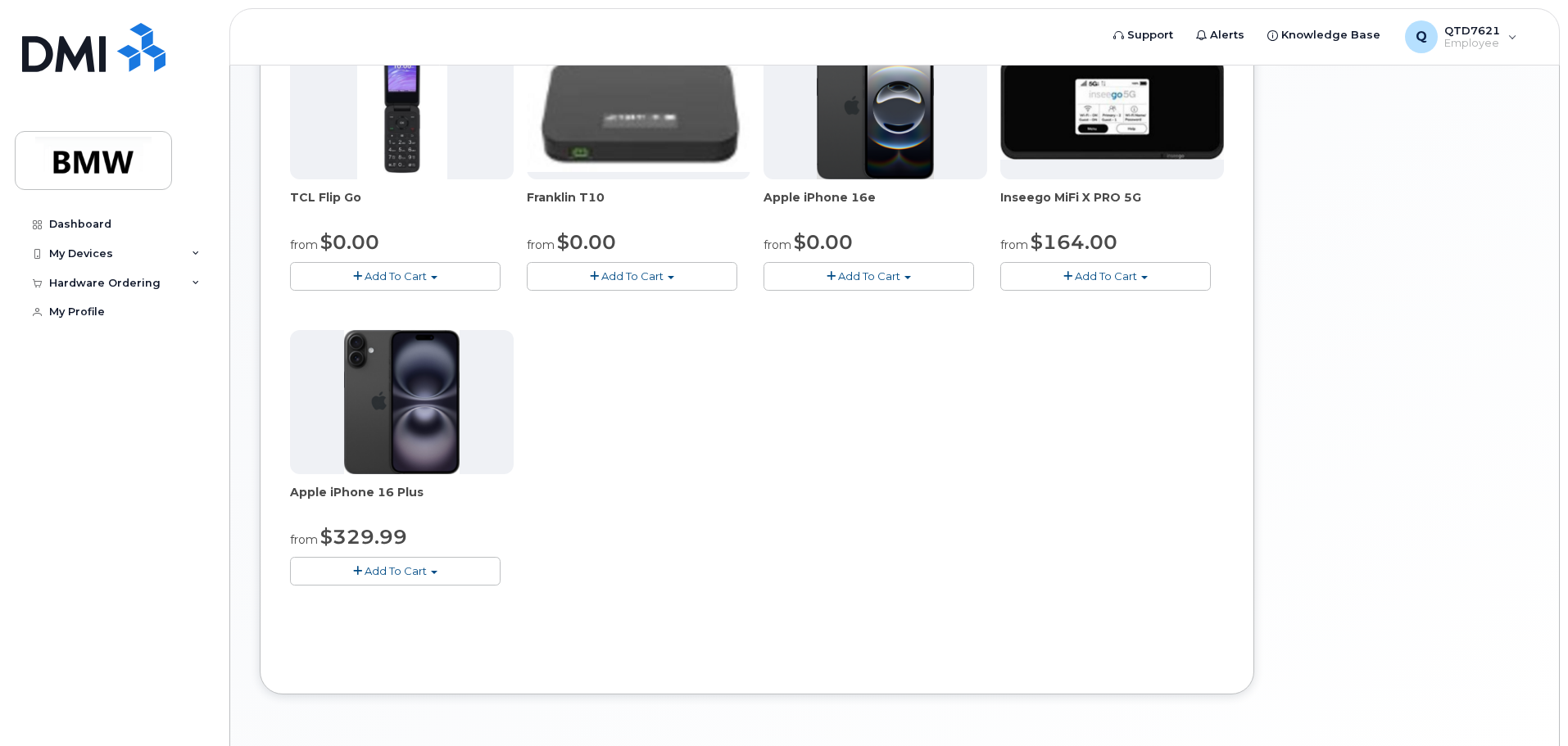
scroll to position [463, 0]
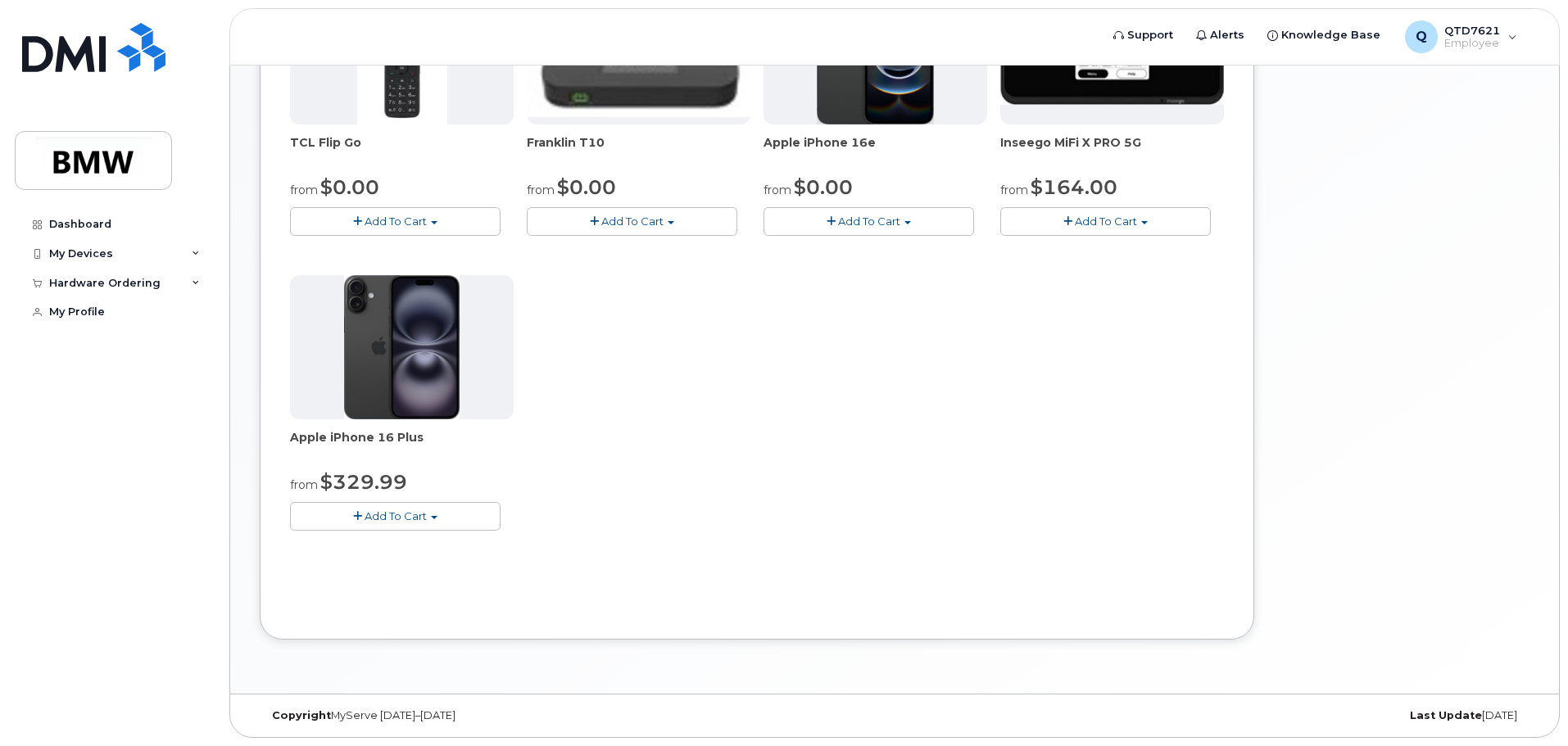
click at [434, 518] on span "button" at bounding box center [434, 518] width 7 height 3
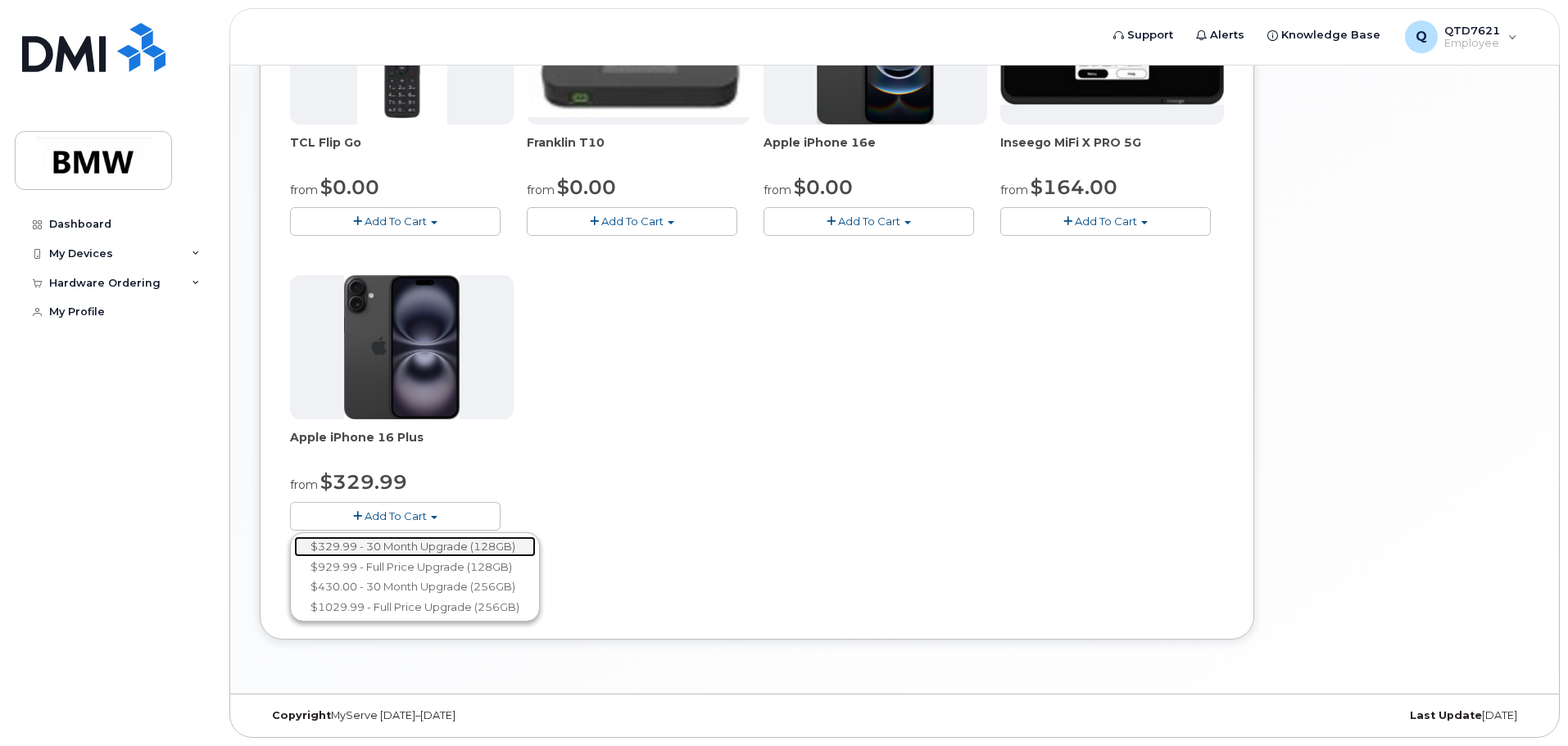
click at [392, 545] on link "$329.99 - 30 Month Upgrade (128GB)" at bounding box center [415, 546] width 242 height 20
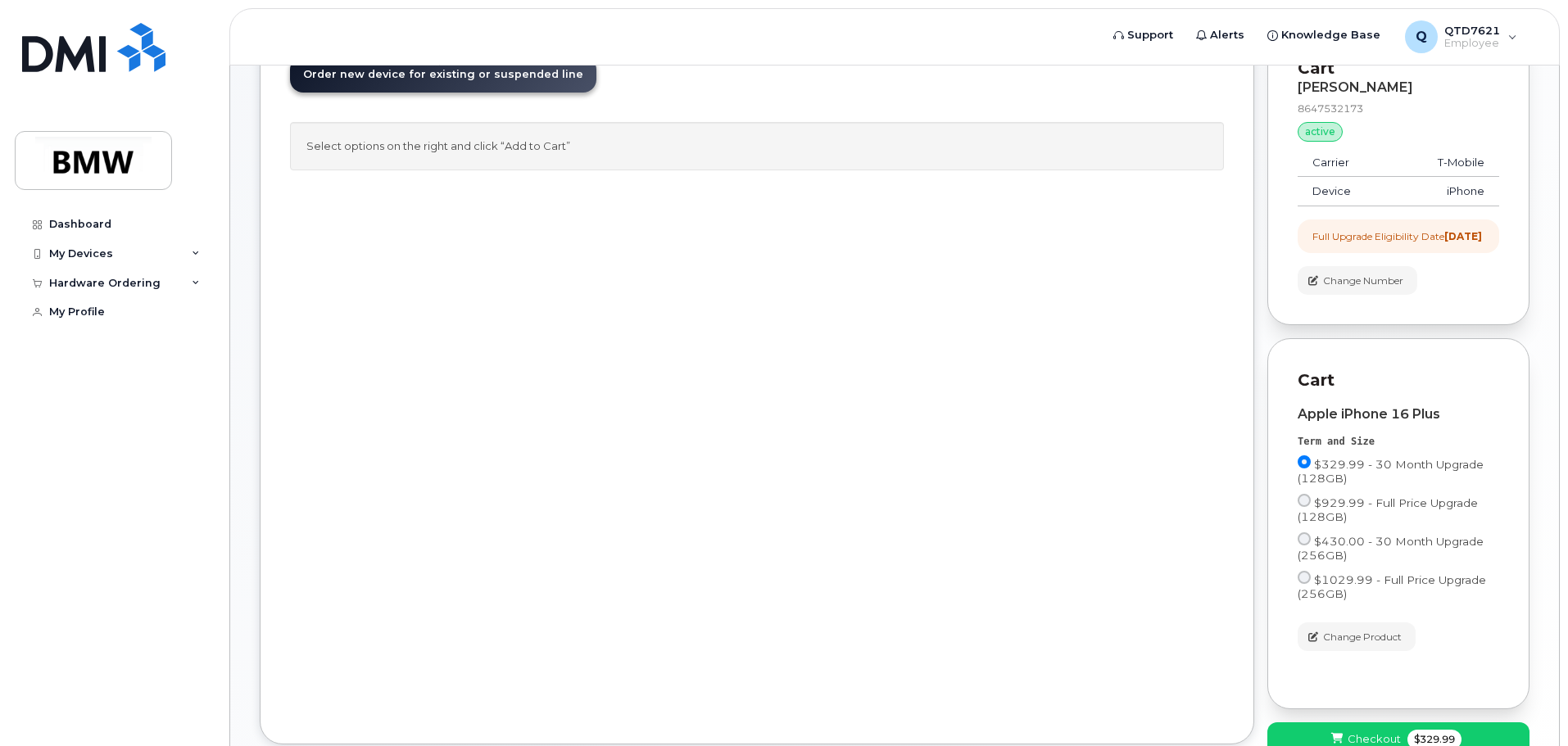
scroll to position [243, 0]
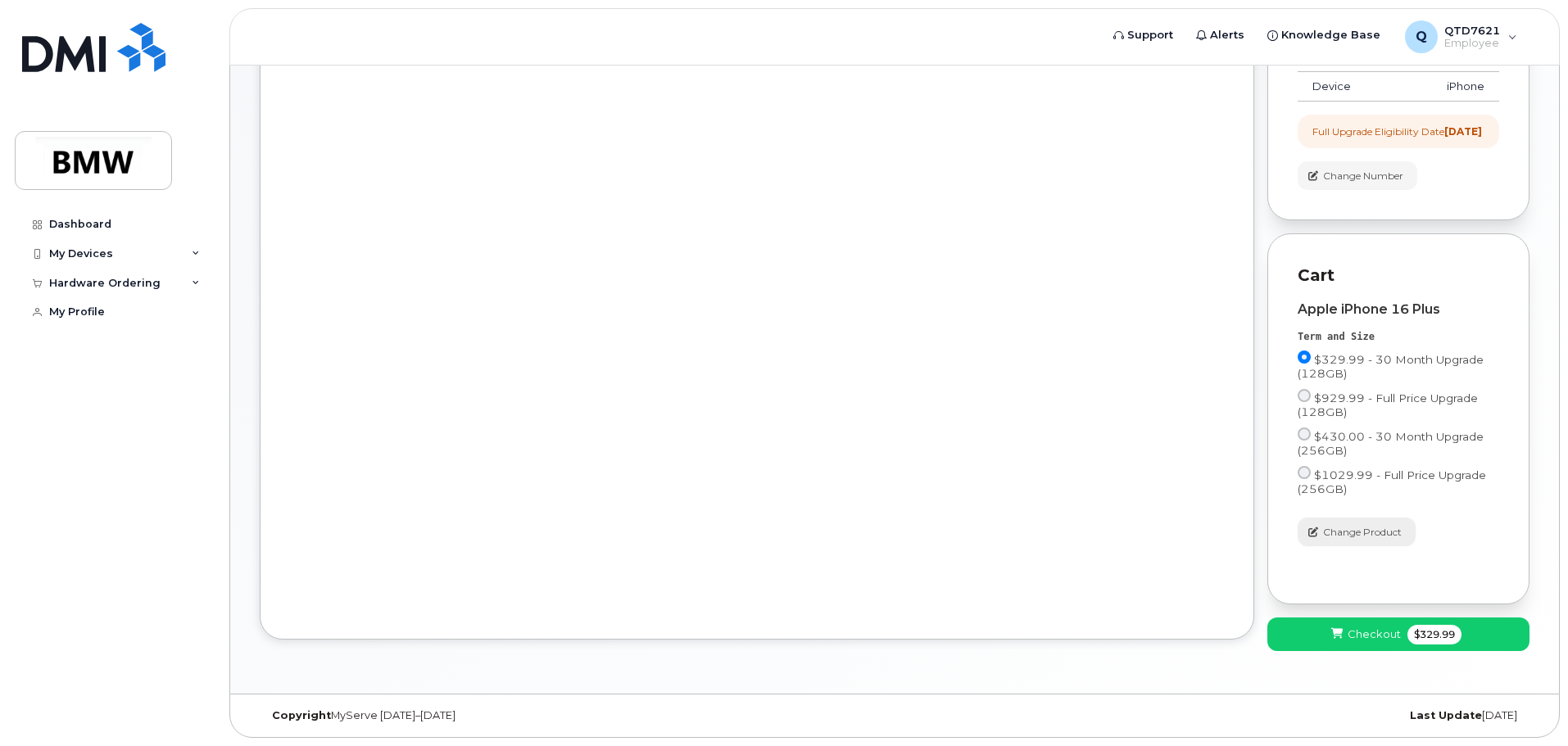
click at [1342, 528] on span "Change Product" at bounding box center [1362, 532] width 78 height 14
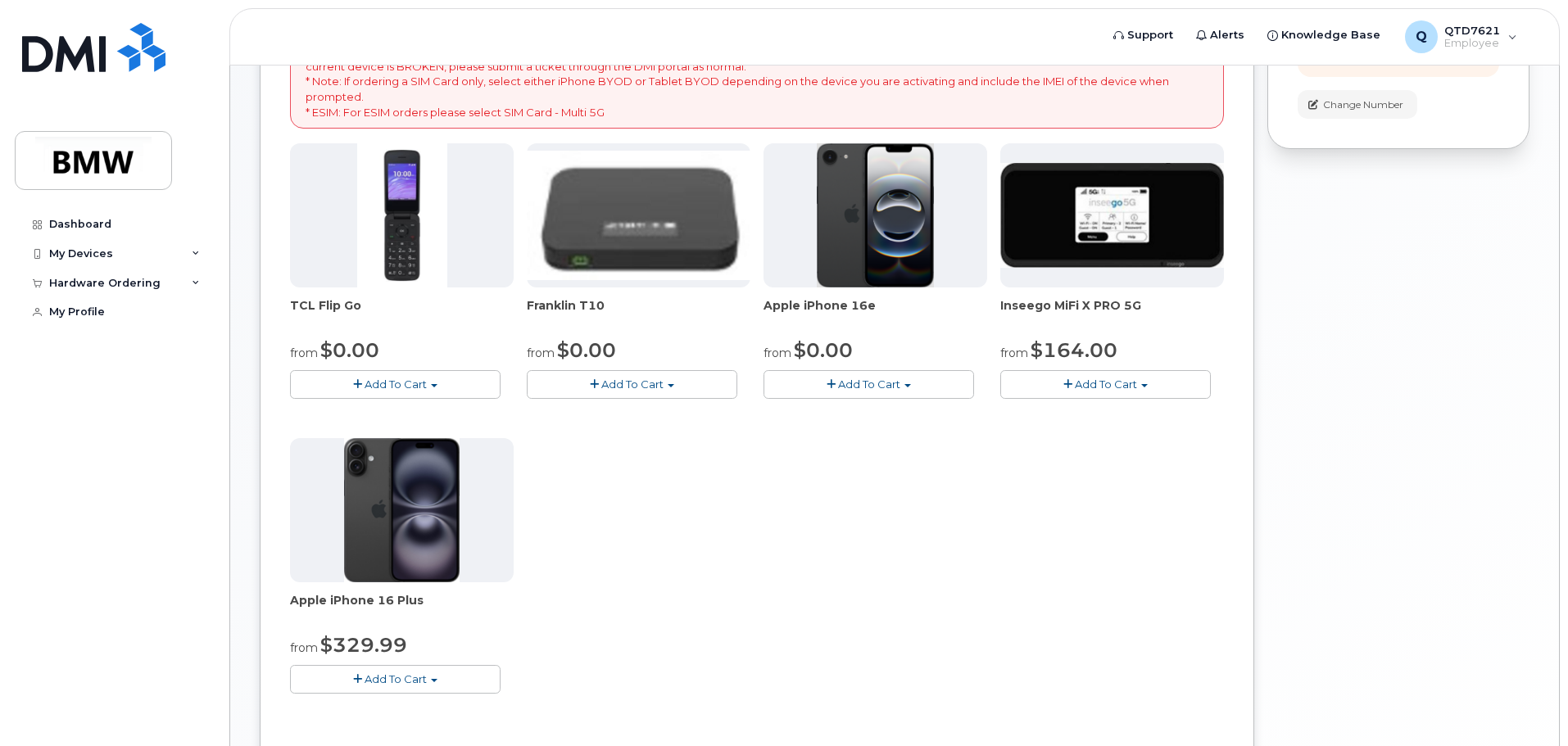
scroll to position [325, 0]
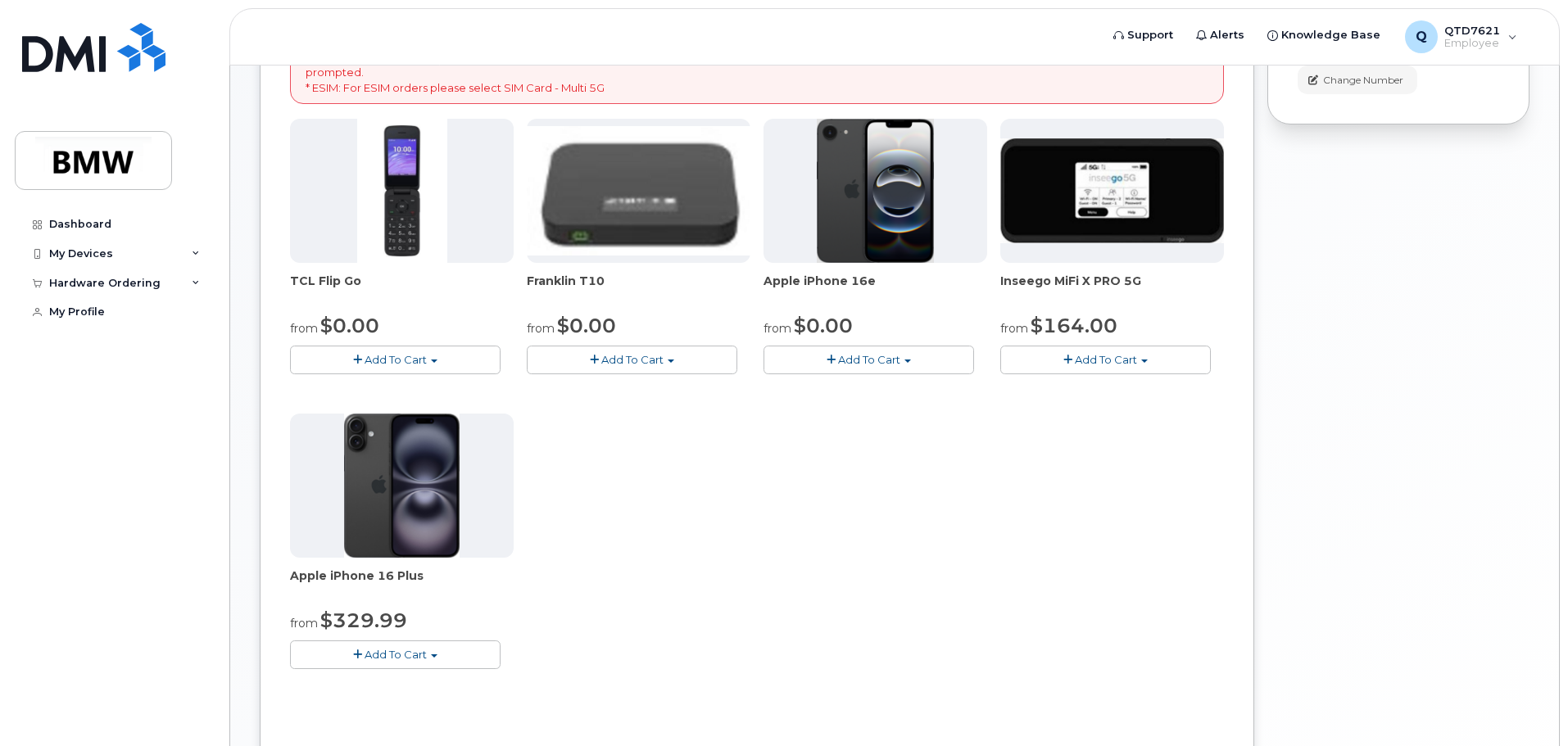
click at [876, 244] on img at bounding box center [876, 191] width 118 height 144
click at [875, 358] on span "Add To Cart" at bounding box center [870, 360] width 62 height 13
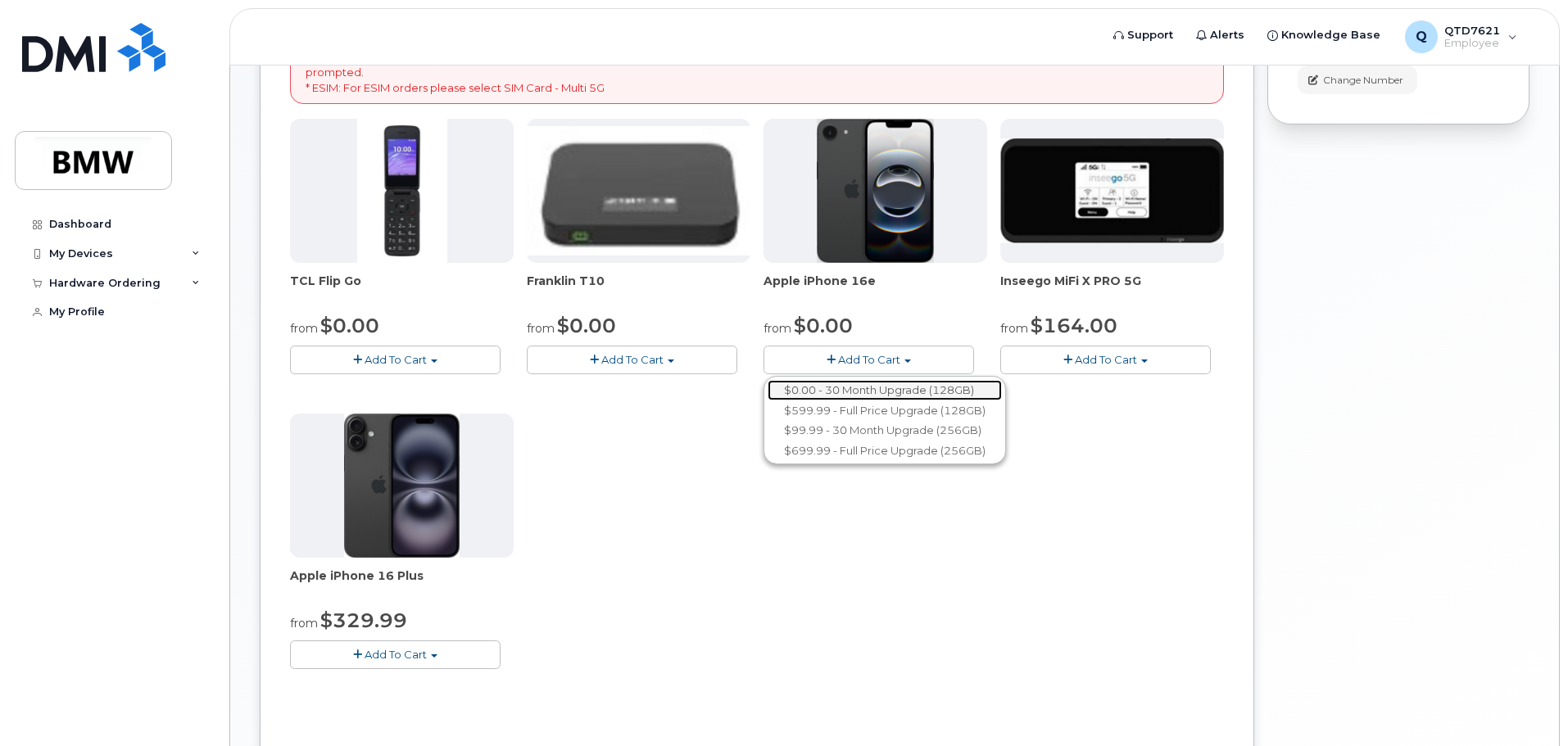
click at [875, 386] on link "$0.00 - 30 Month Upgrade (128GB)" at bounding box center [885, 390] width 234 height 20
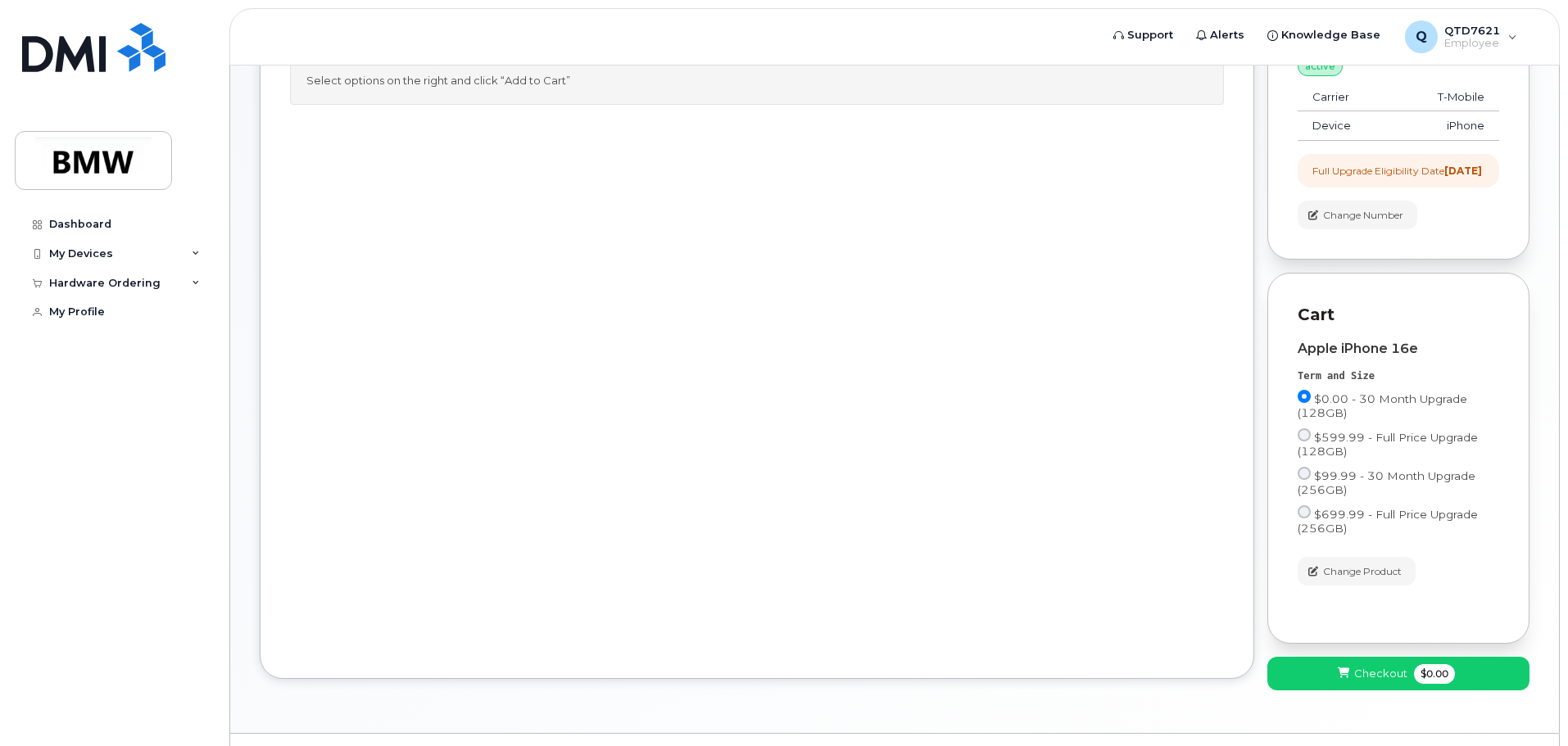
scroll to position [243, 0]
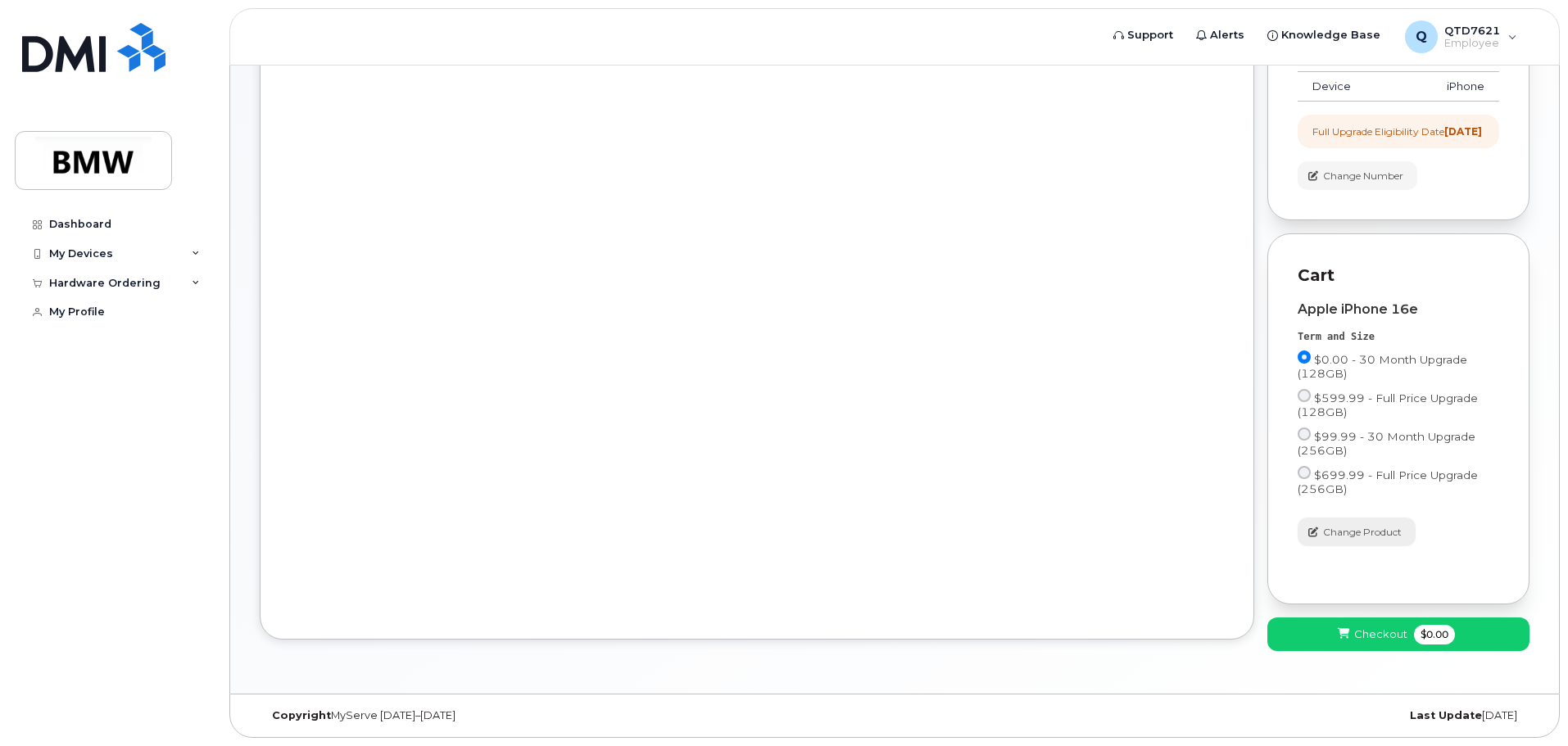
click at [1382, 525] on span "Change Product" at bounding box center [1362, 532] width 78 height 14
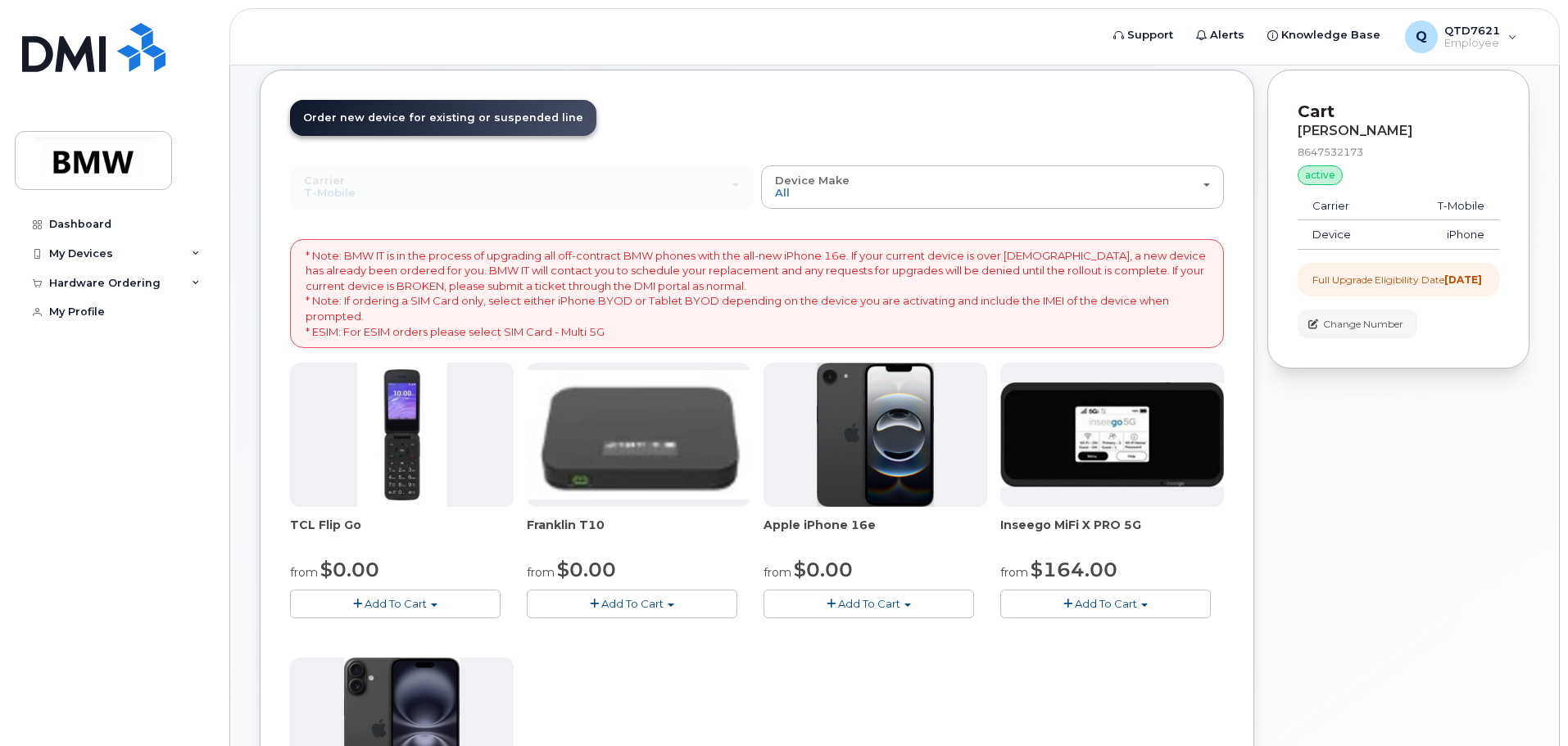
scroll to position [78, 0]
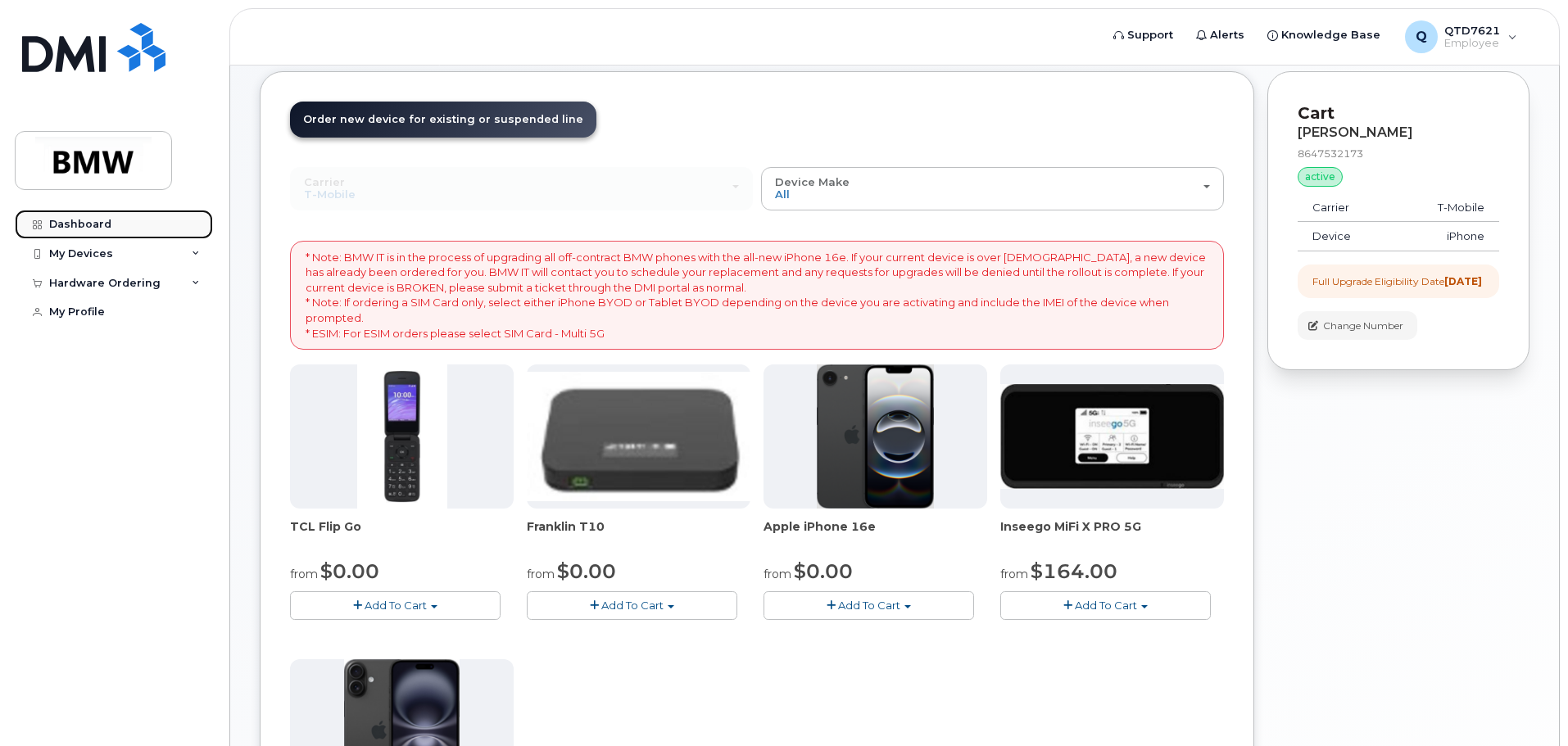
click at [83, 217] on div "Dashboard" at bounding box center [80, 224] width 62 height 13
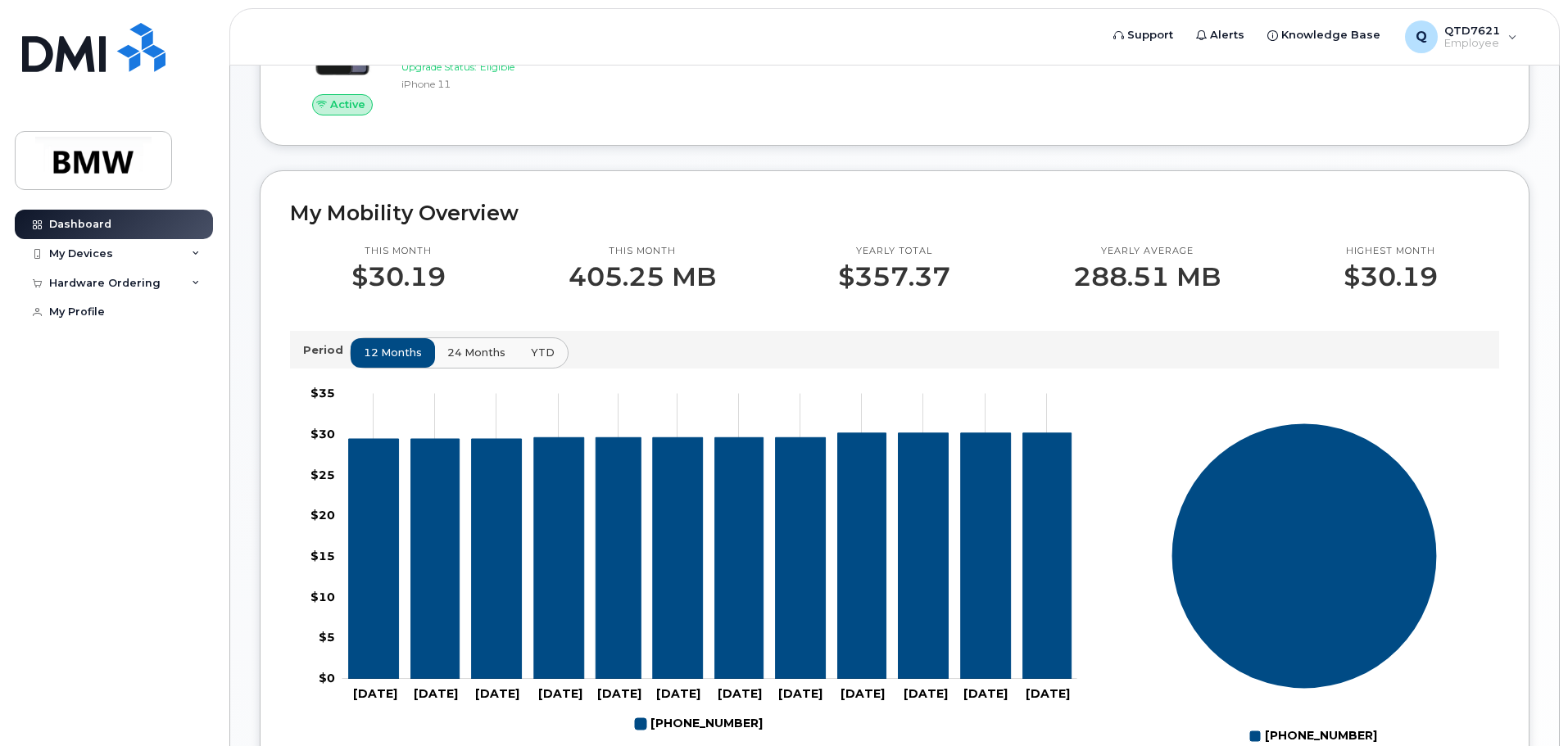
scroll to position [328, 0]
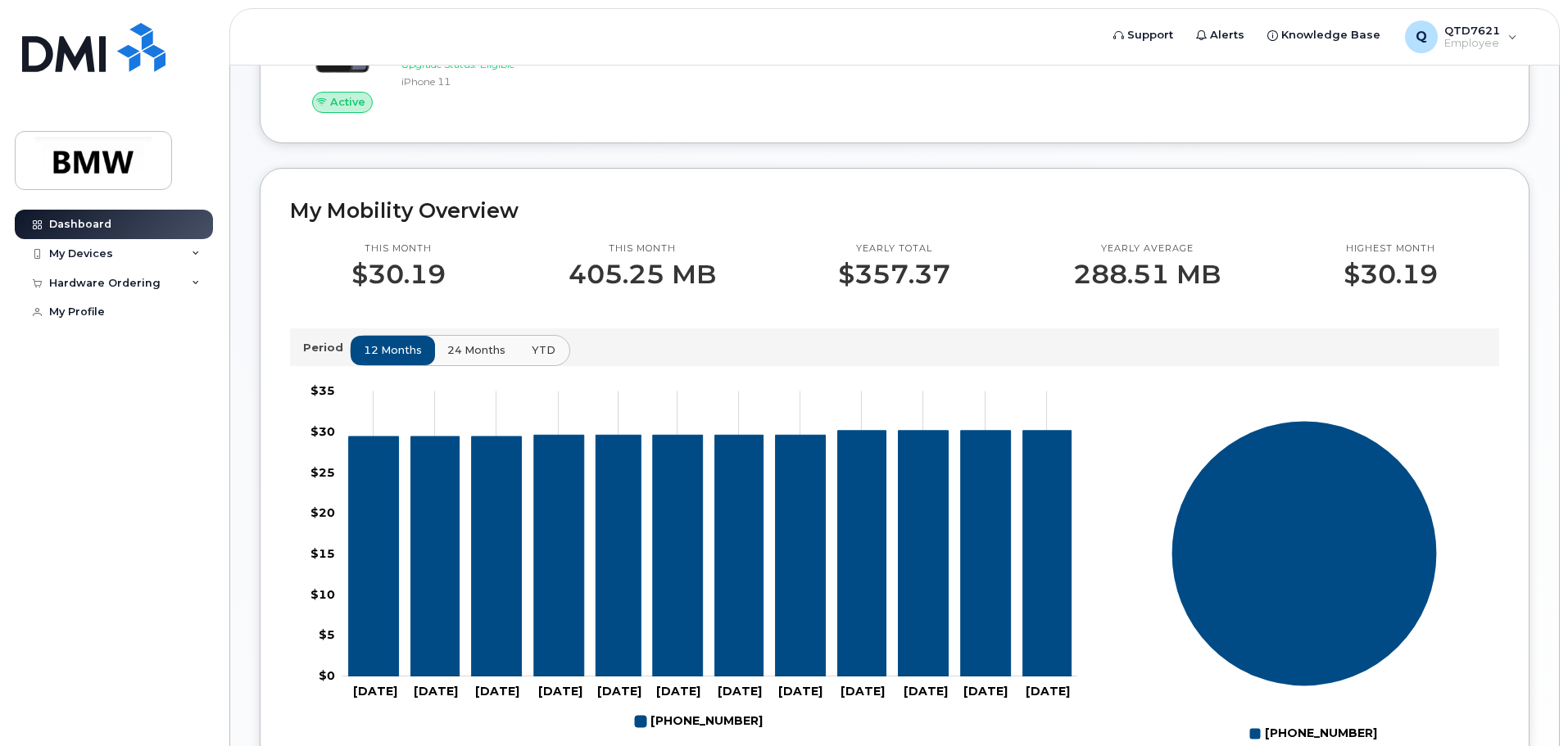
click at [539, 358] on span "YTD" at bounding box center [543, 350] width 24 height 15
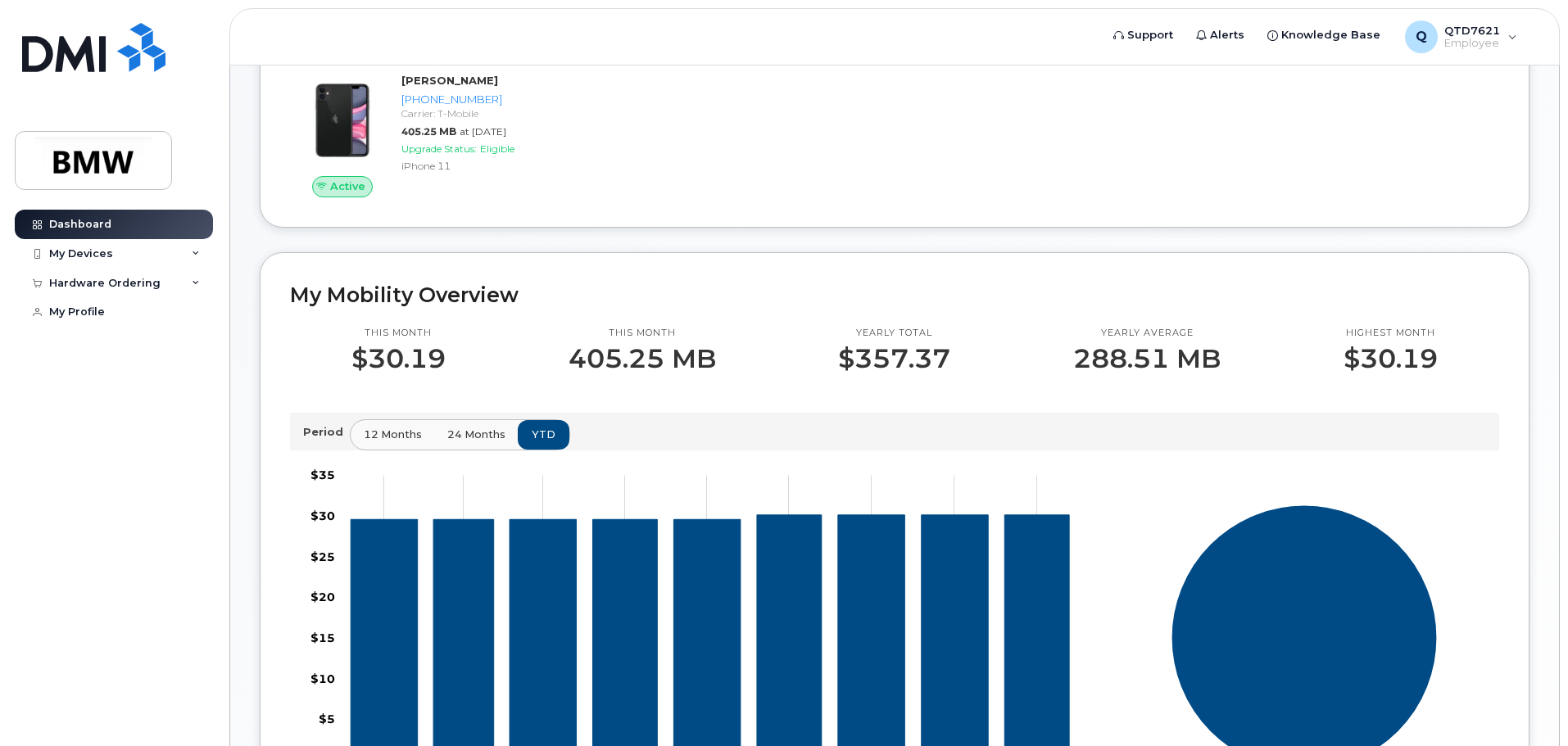
scroll to position [0, 0]
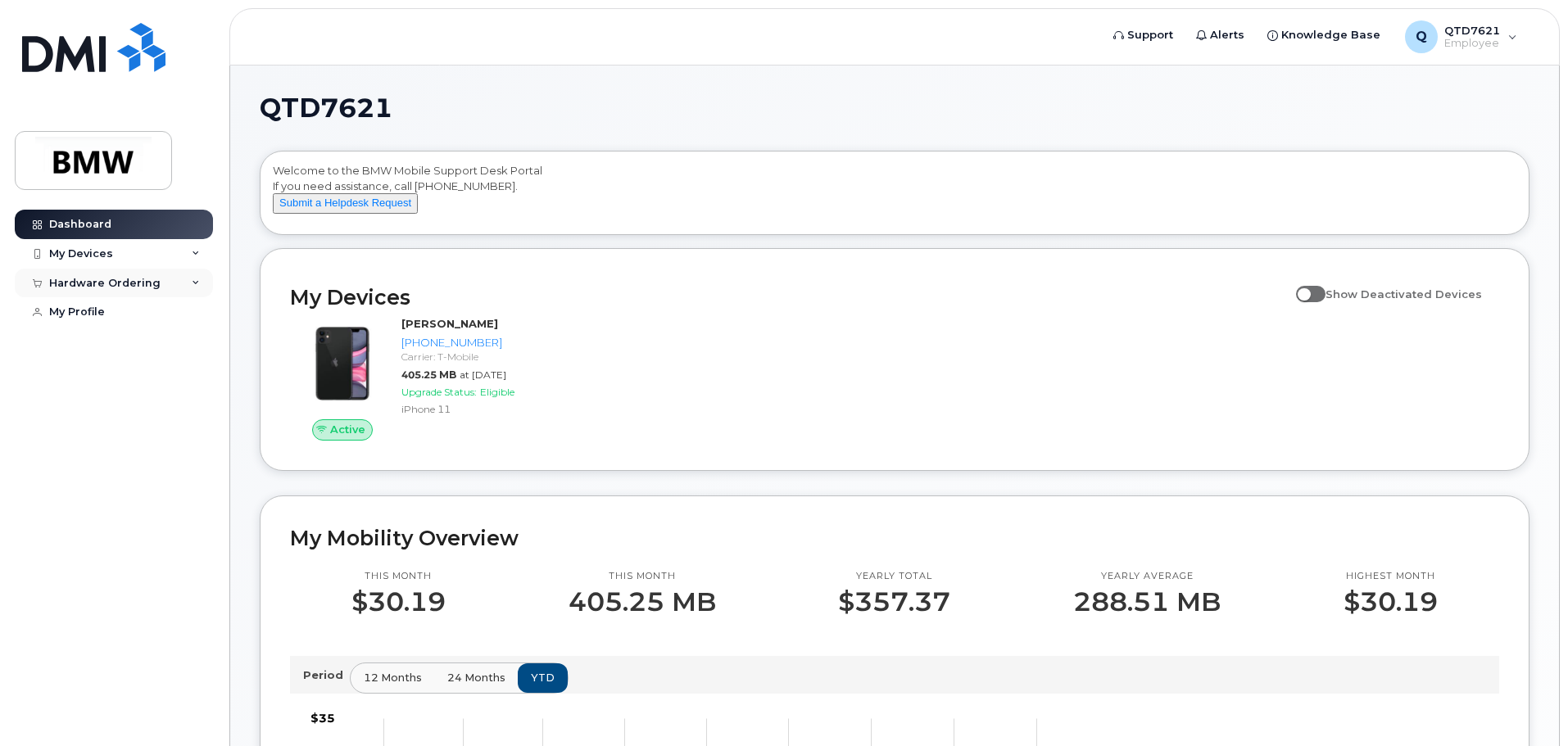
click at [143, 273] on div "Hardware Ordering" at bounding box center [113, 283] width 198 height 30
click at [1511, 42] on div "Q QTD7621 Employee" at bounding box center [1461, 36] width 135 height 33
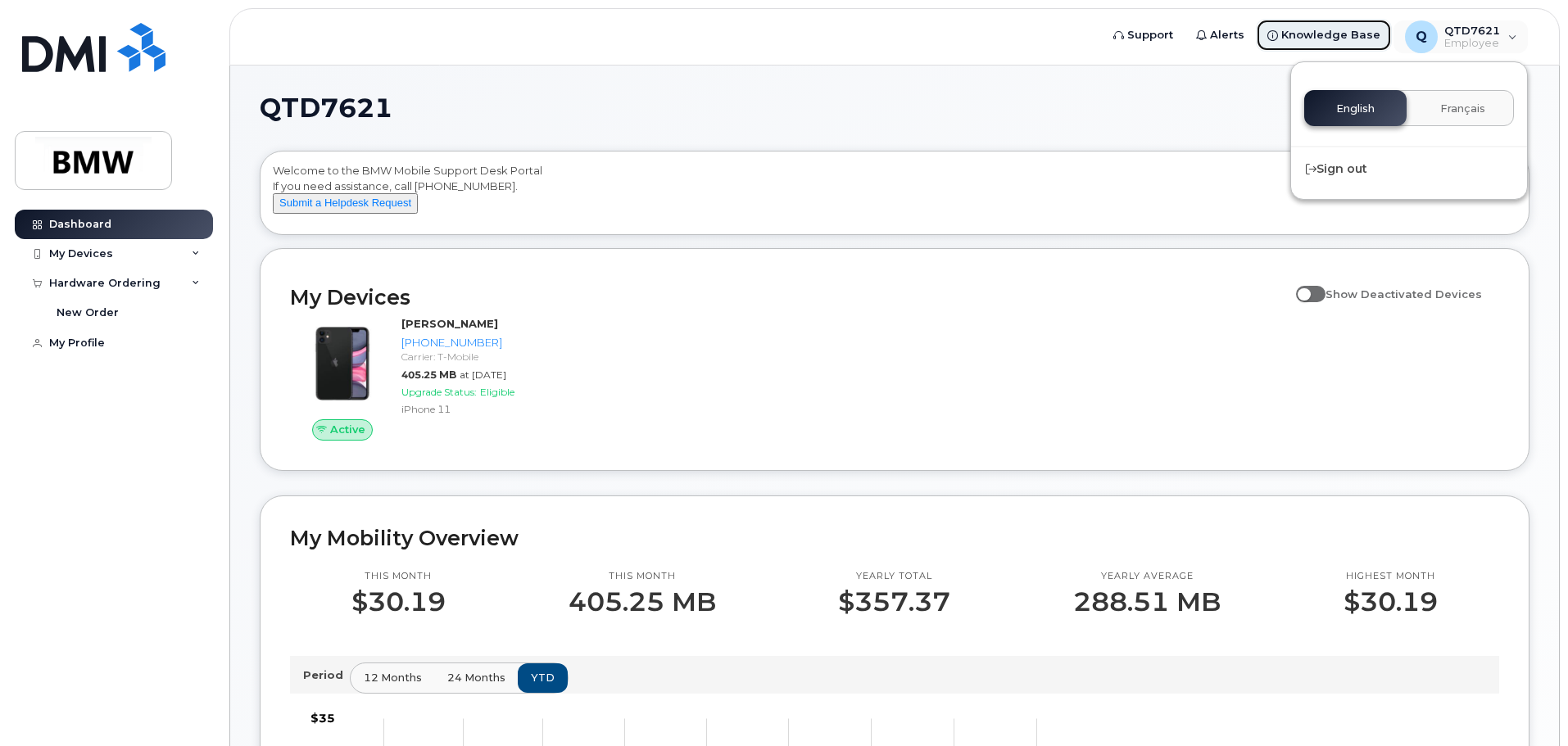
click at [1311, 33] on span "Knowledge Base" at bounding box center [1331, 35] width 100 height 16
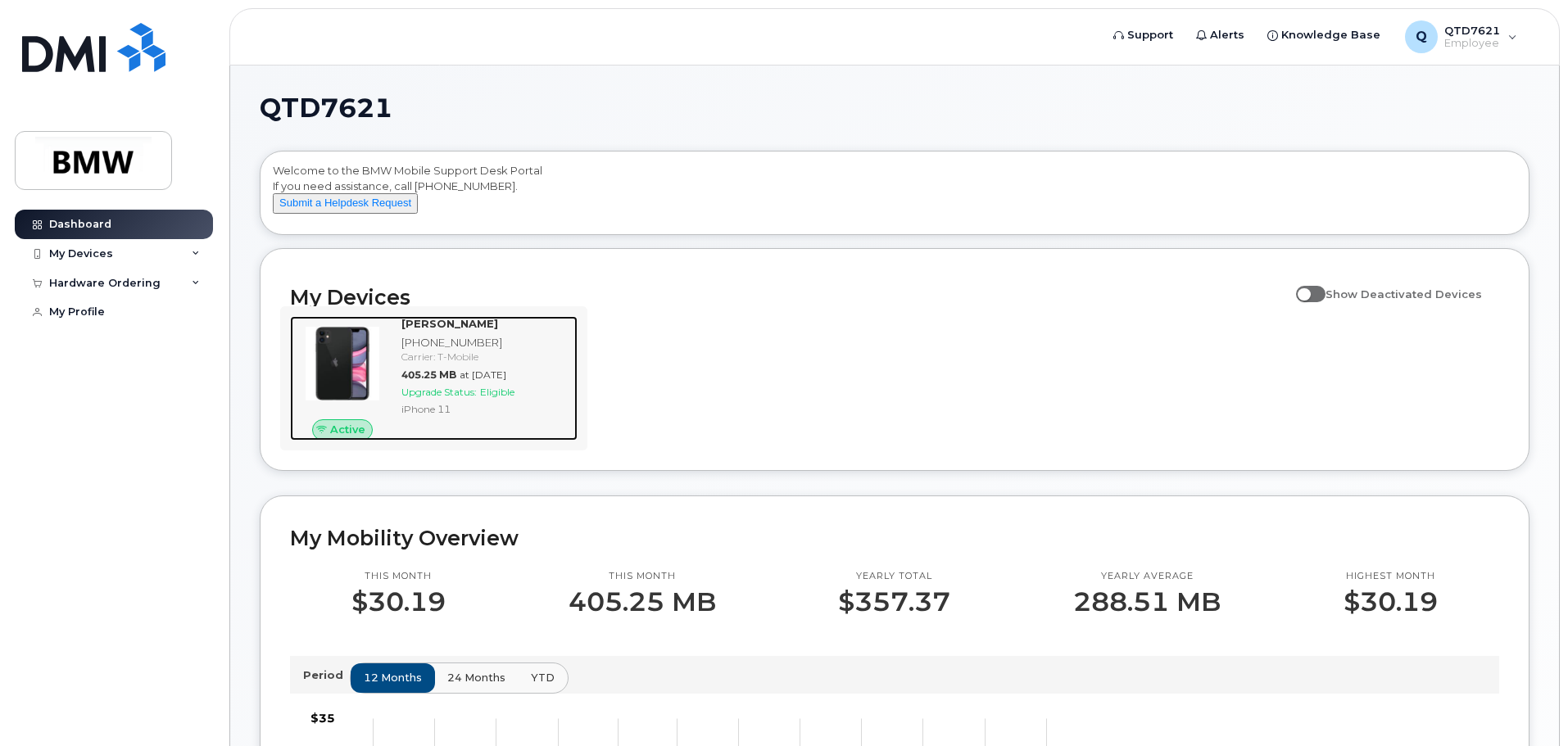
click at [405, 363] on div "Carrier: T-Mobile" at bounding box center [486, 357] width 170 height 14
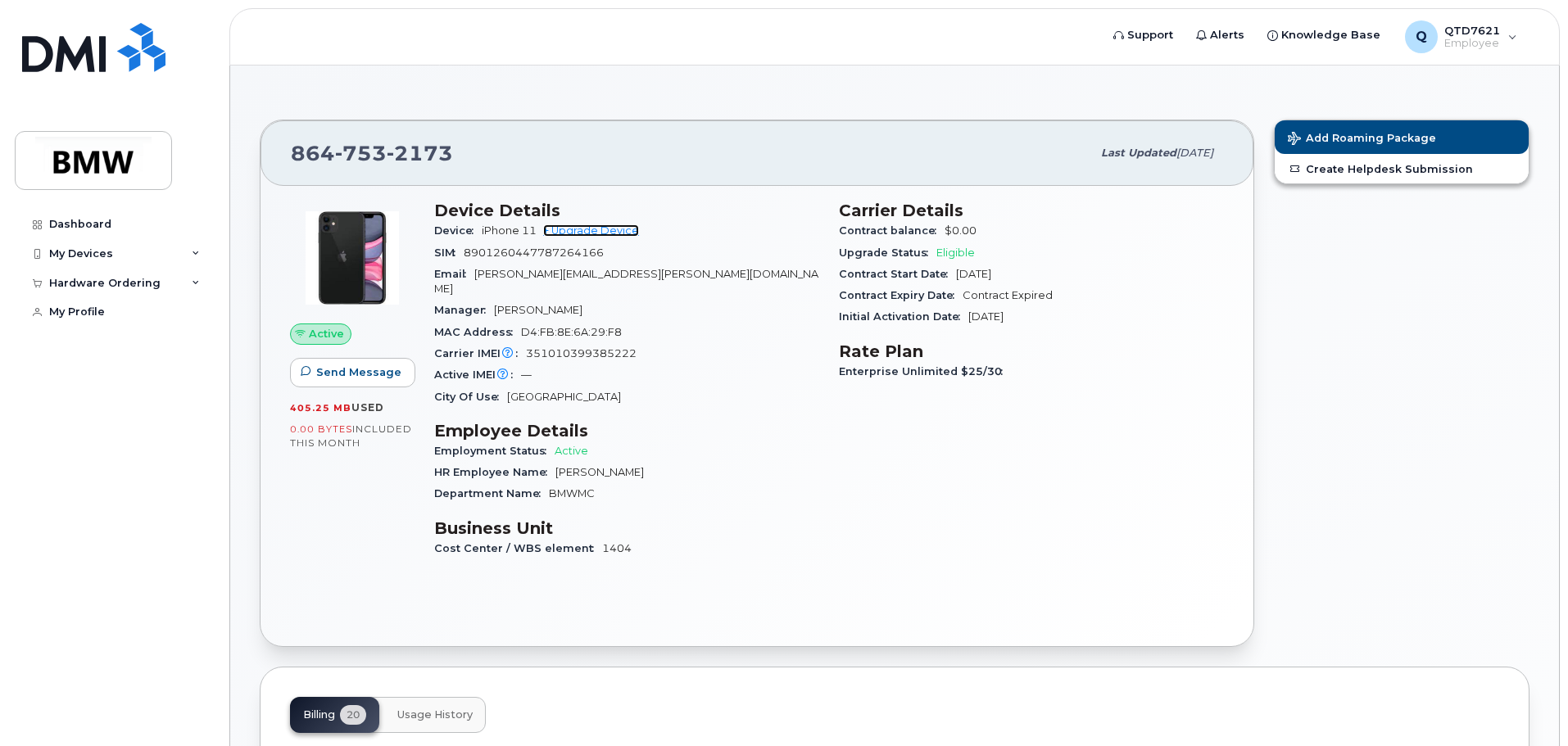
click at [579, 233] on link "+ Upgrade Device" at bounding box center [591, 230] width 96 height 13
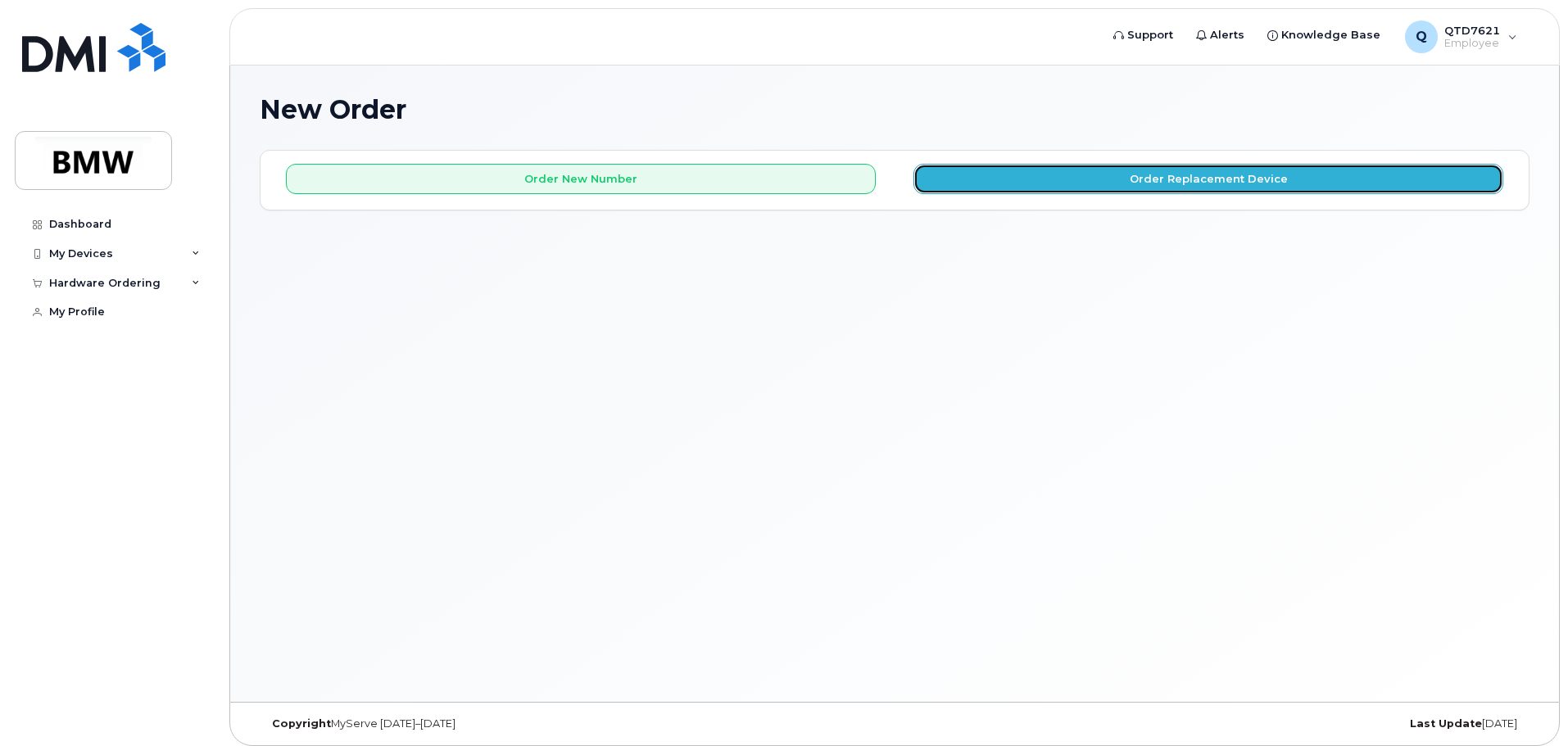
click at [1057, 174] on button "Order Replacement Device" at bounding box center [1208, 179] width 590 height 30
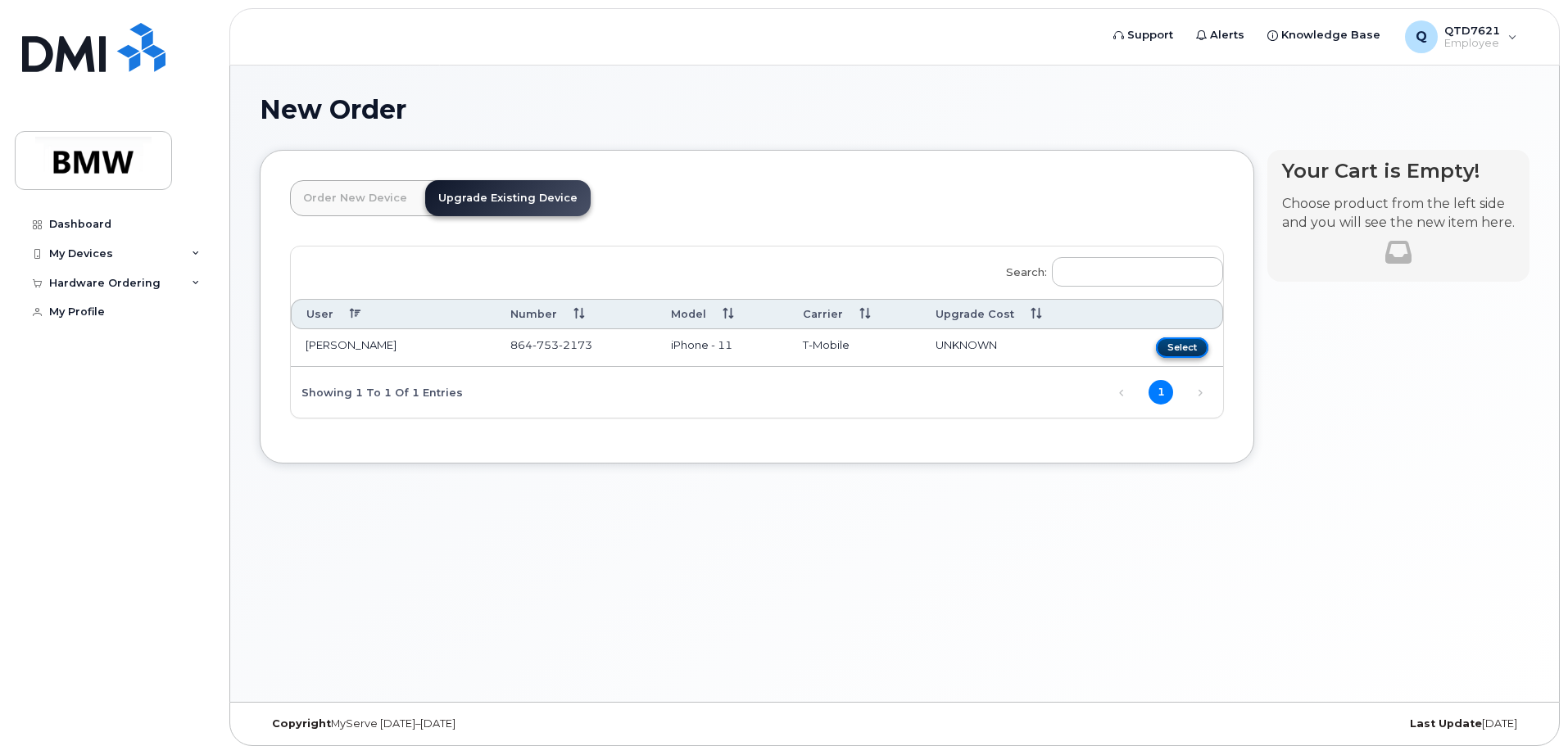
click at [1184, 347] on button "Select" at bounding box center [1183, 347] width 52 height 20
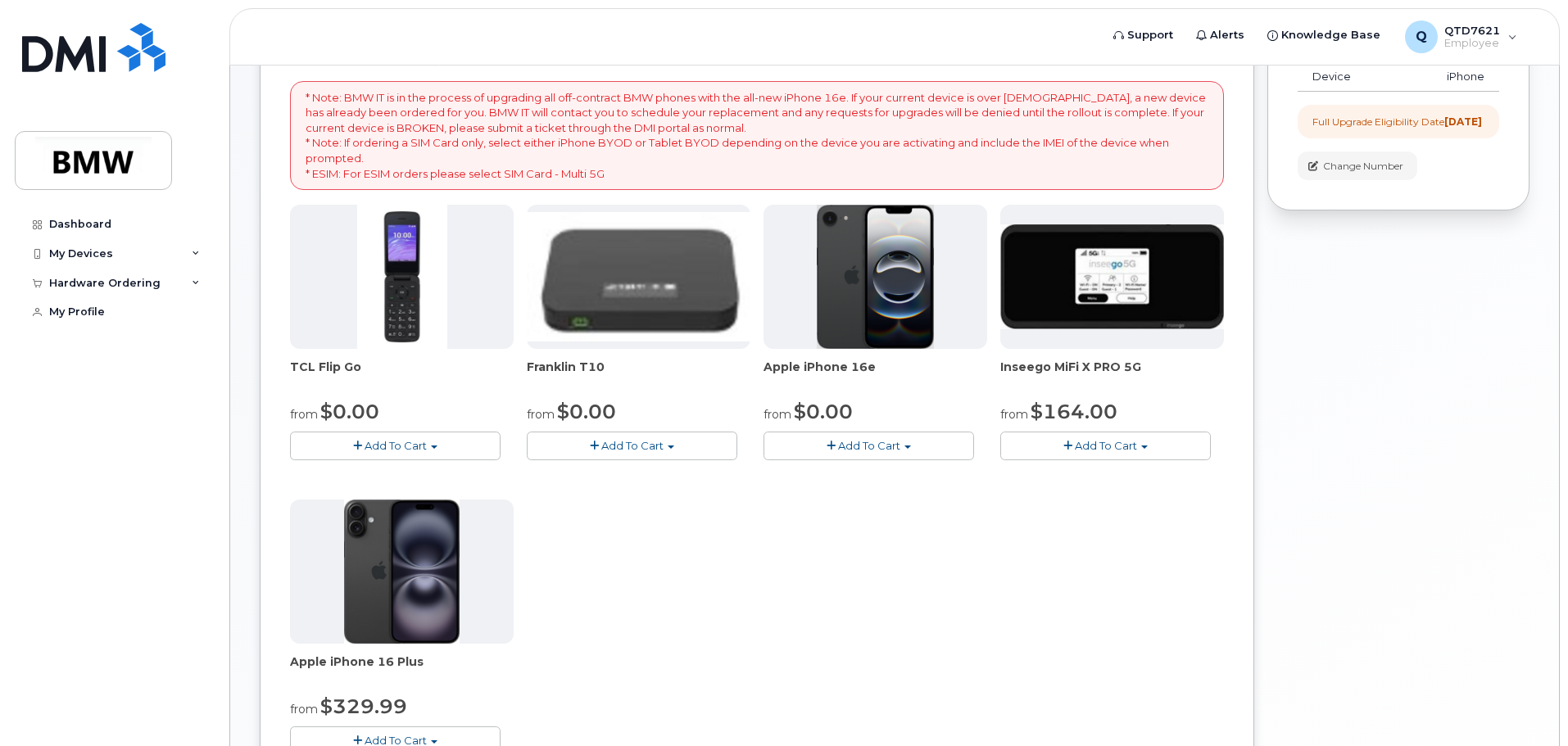
scroll to position [245, 0]
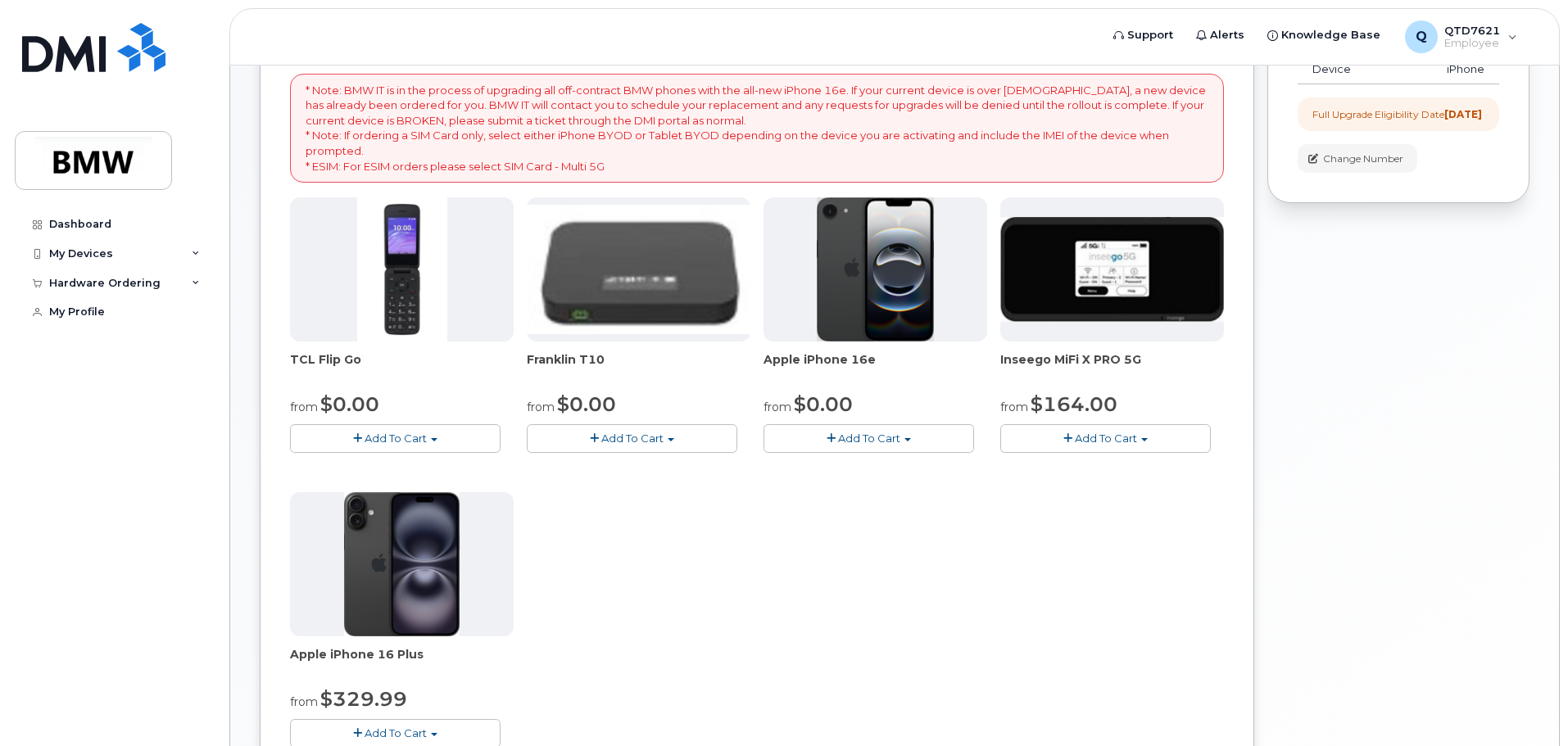
click at [412, 323] on img at bounding box center [402, 269] width 90 height 144
click at [385, 437] on span "Add To Cart" at bounding box center [396, 438] width 62 height 13
click at [388, 470] on link "$0.00 - 30 month Upgrade" at bounding box center [384, 469] width 180 height 20
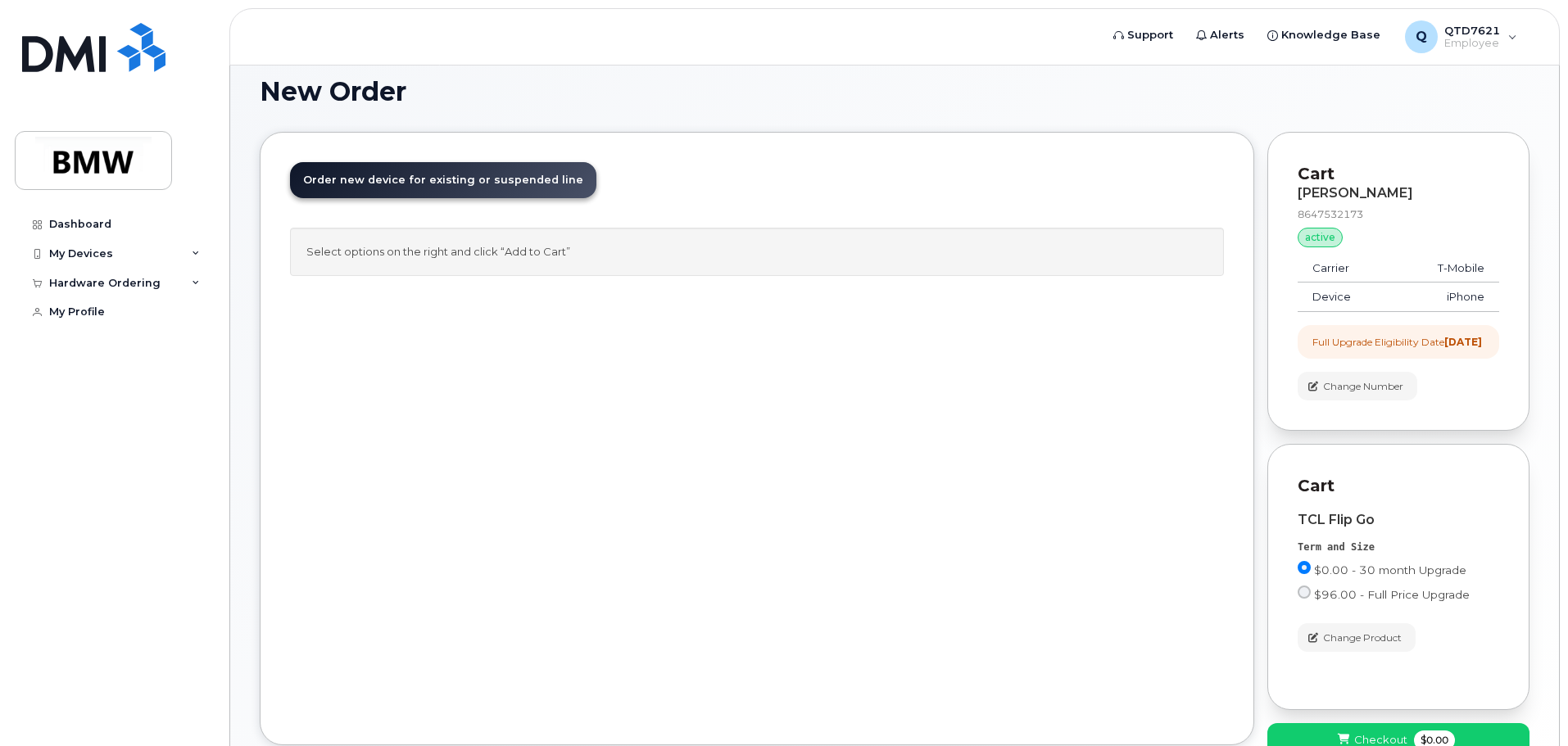
scroll to position [0, 0]
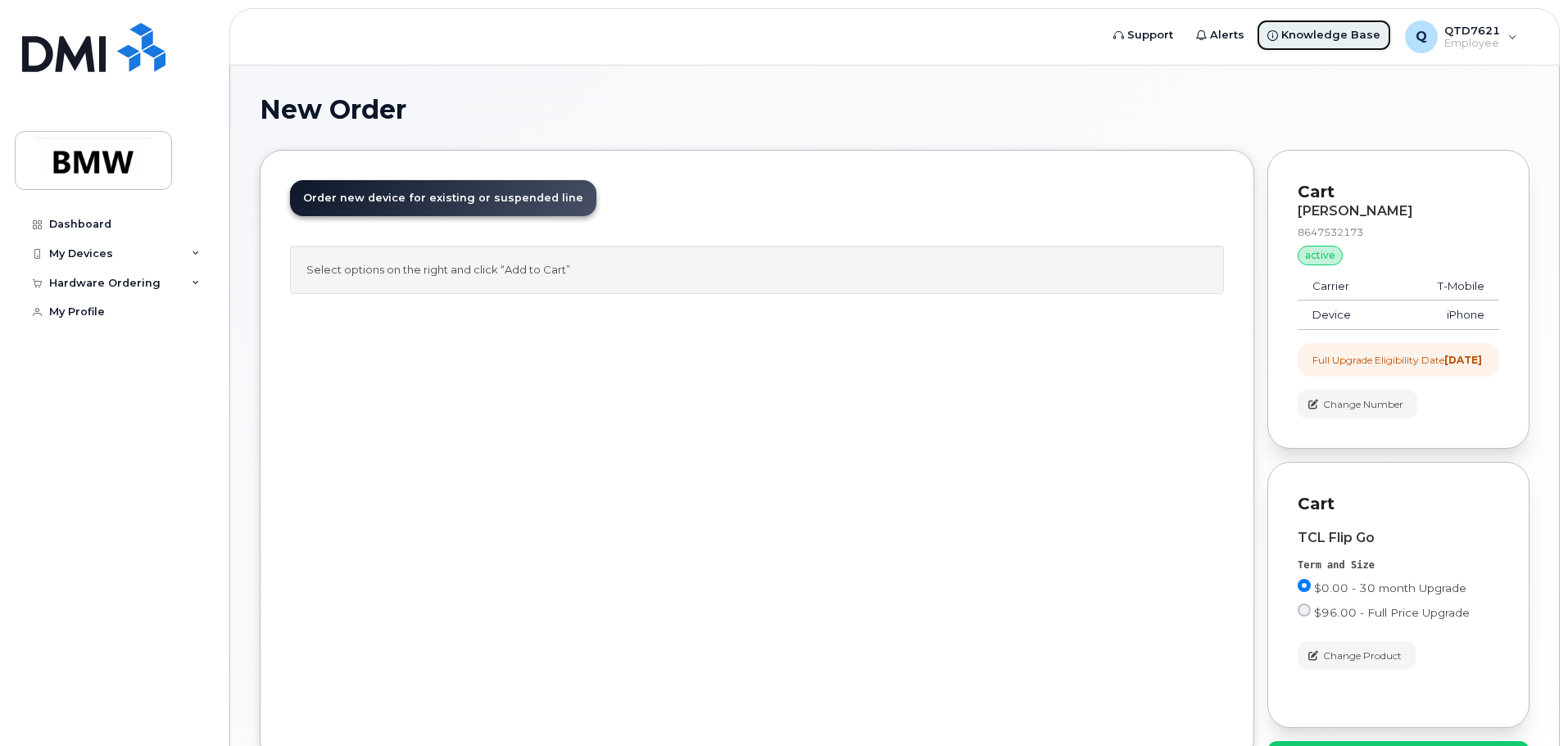
click at [1301, 40] on span "Knowledge Base" at bounding box center [1331, 35] width 100 height 16
